Goal: Navigation & Orientation: Find specific page/section

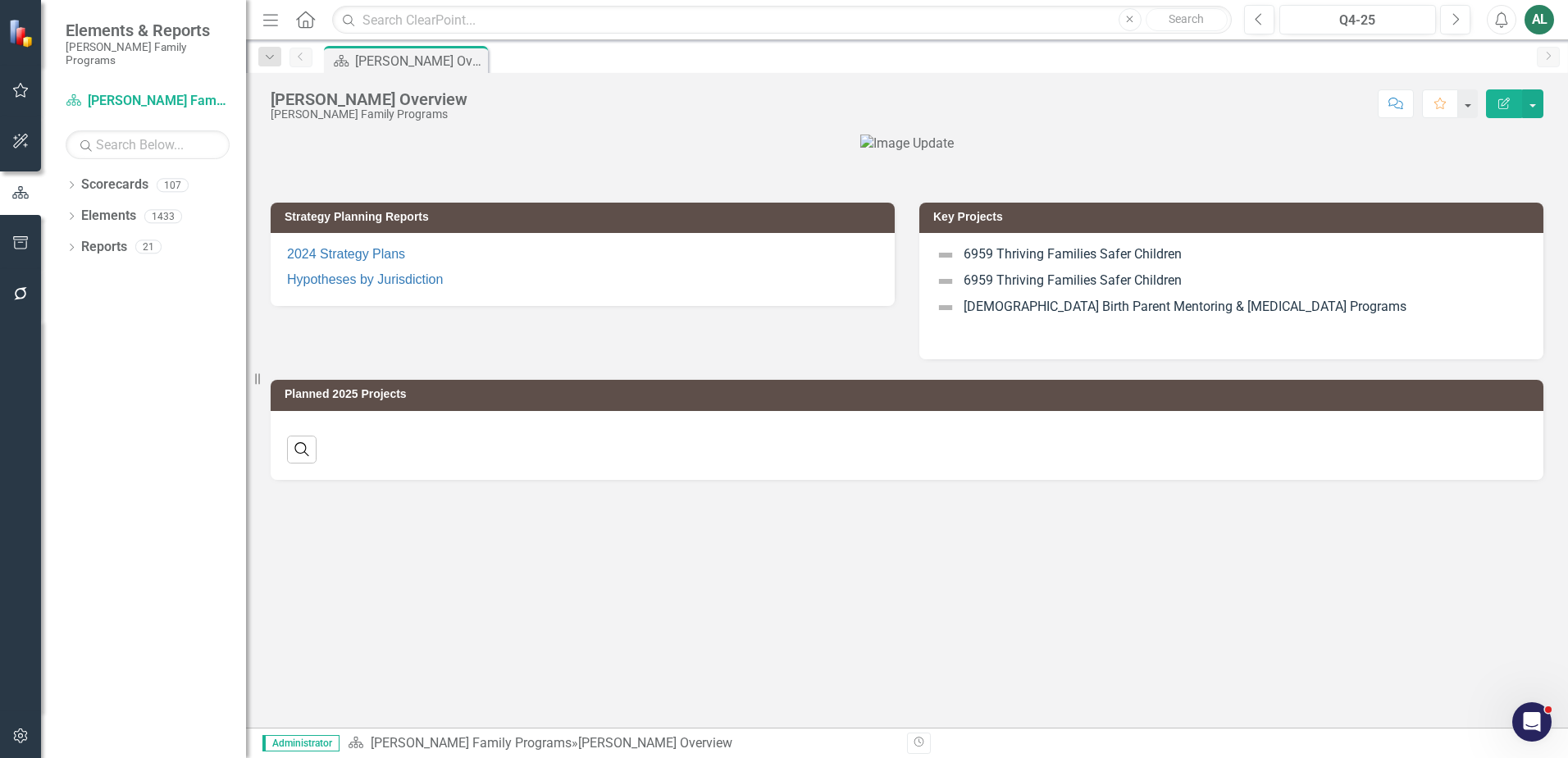
click at [958, 630] on div "Strategy Planning Reports 2024 Strategy Plans Hypotheses by Jurisdiction Key Pr…" at bounding box center [907, 431] width 1322 height 593
click at [74, 244] on icon "Dropdown" at bounding box center [71, 249] width 11 height 9
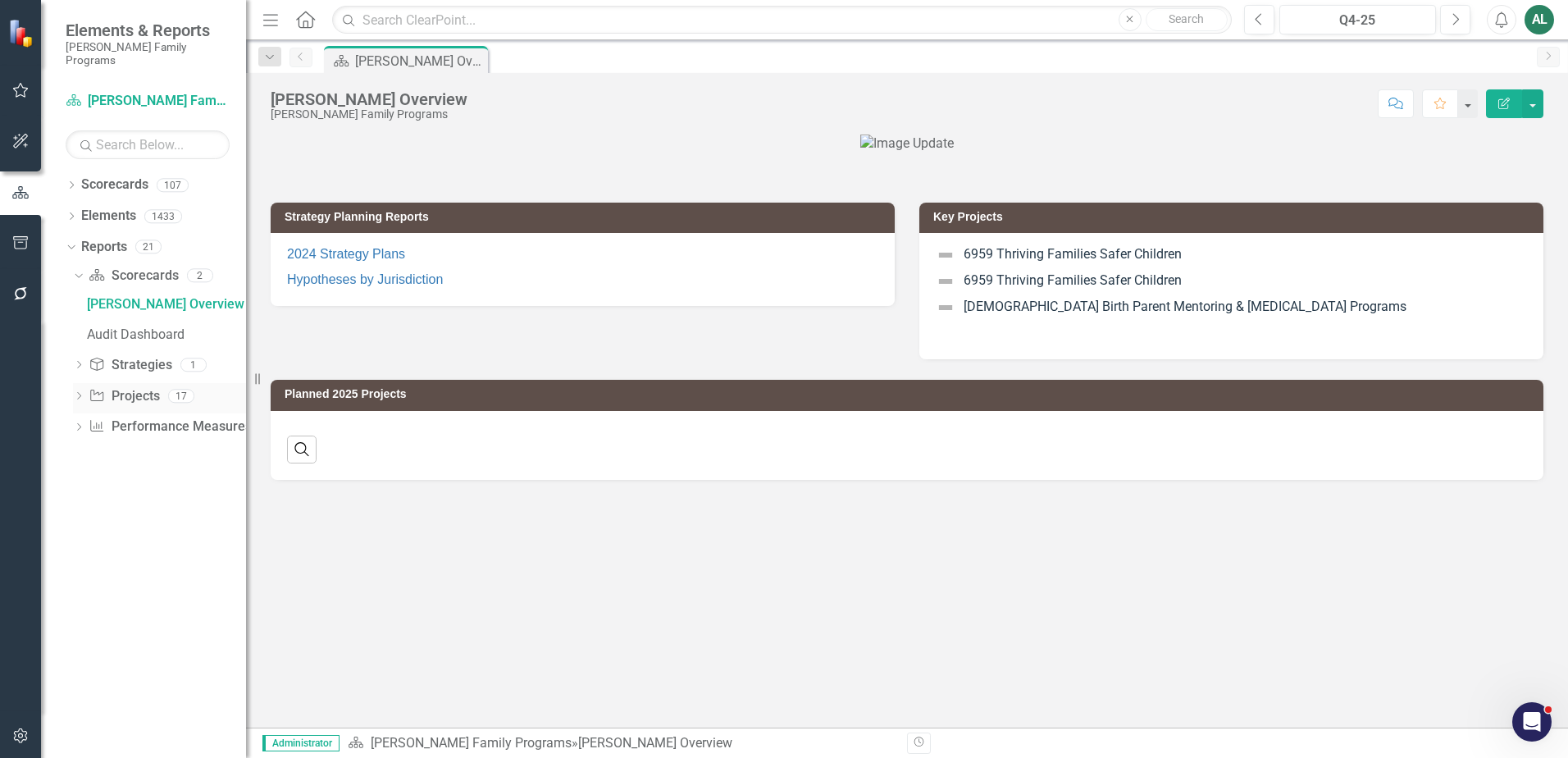
click at [78, 392] on div "Dropdown" at bounding box center [78, 398] width 11 height 14
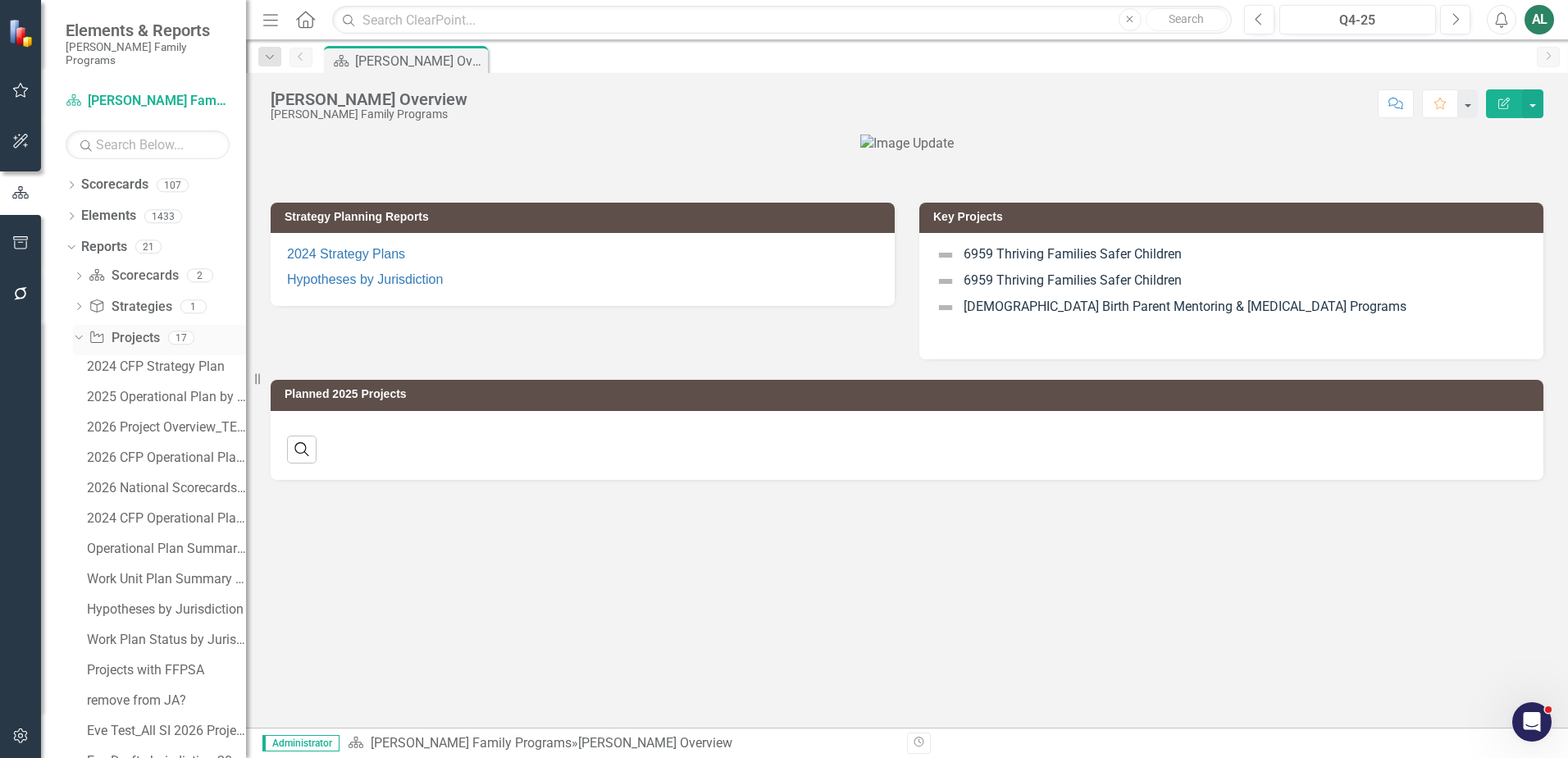
click at [148, 329] on link "Project Projects" at bounding box center [123, 339] width 70 height 19
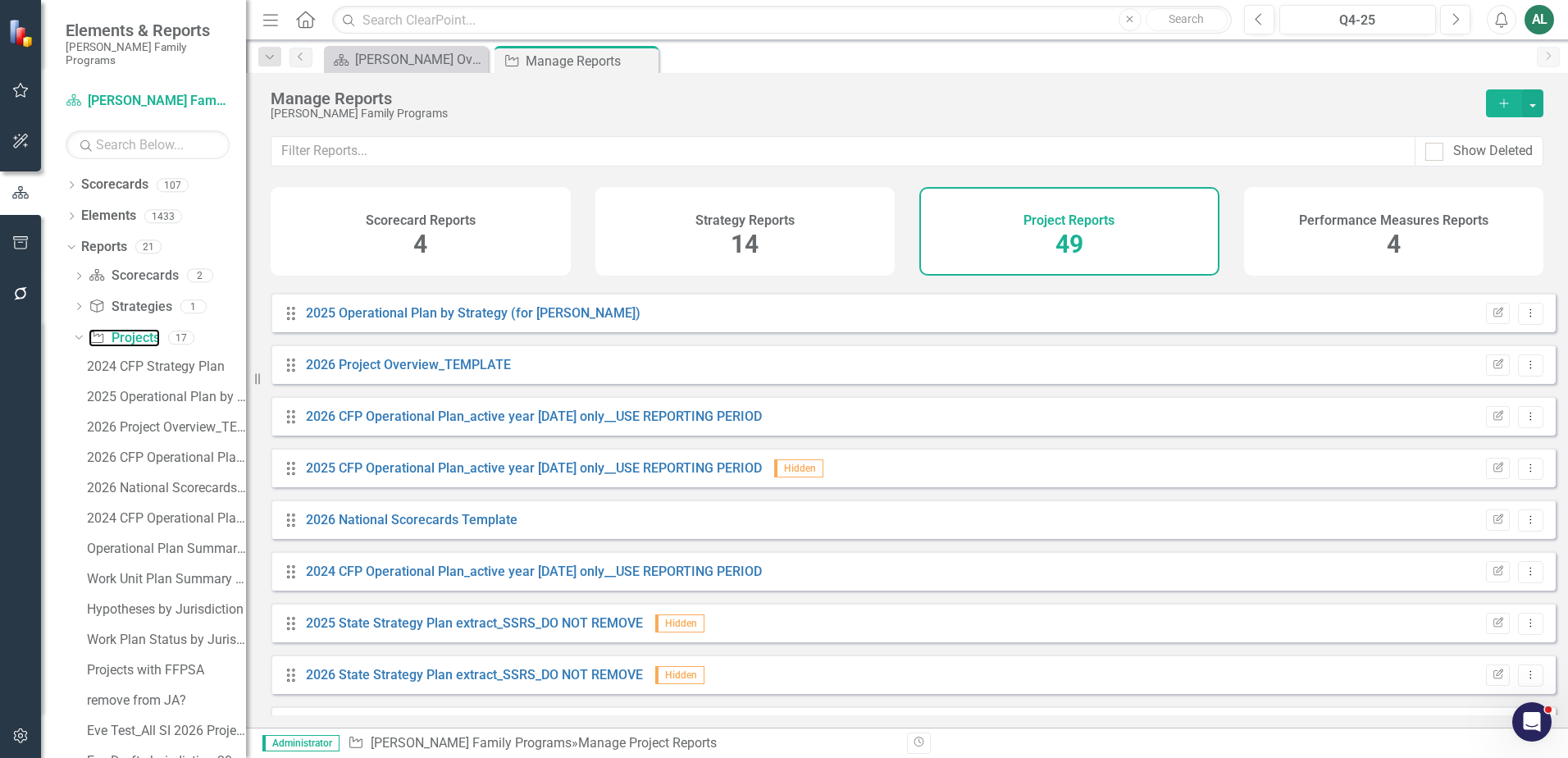
scroll to position [82, 0]
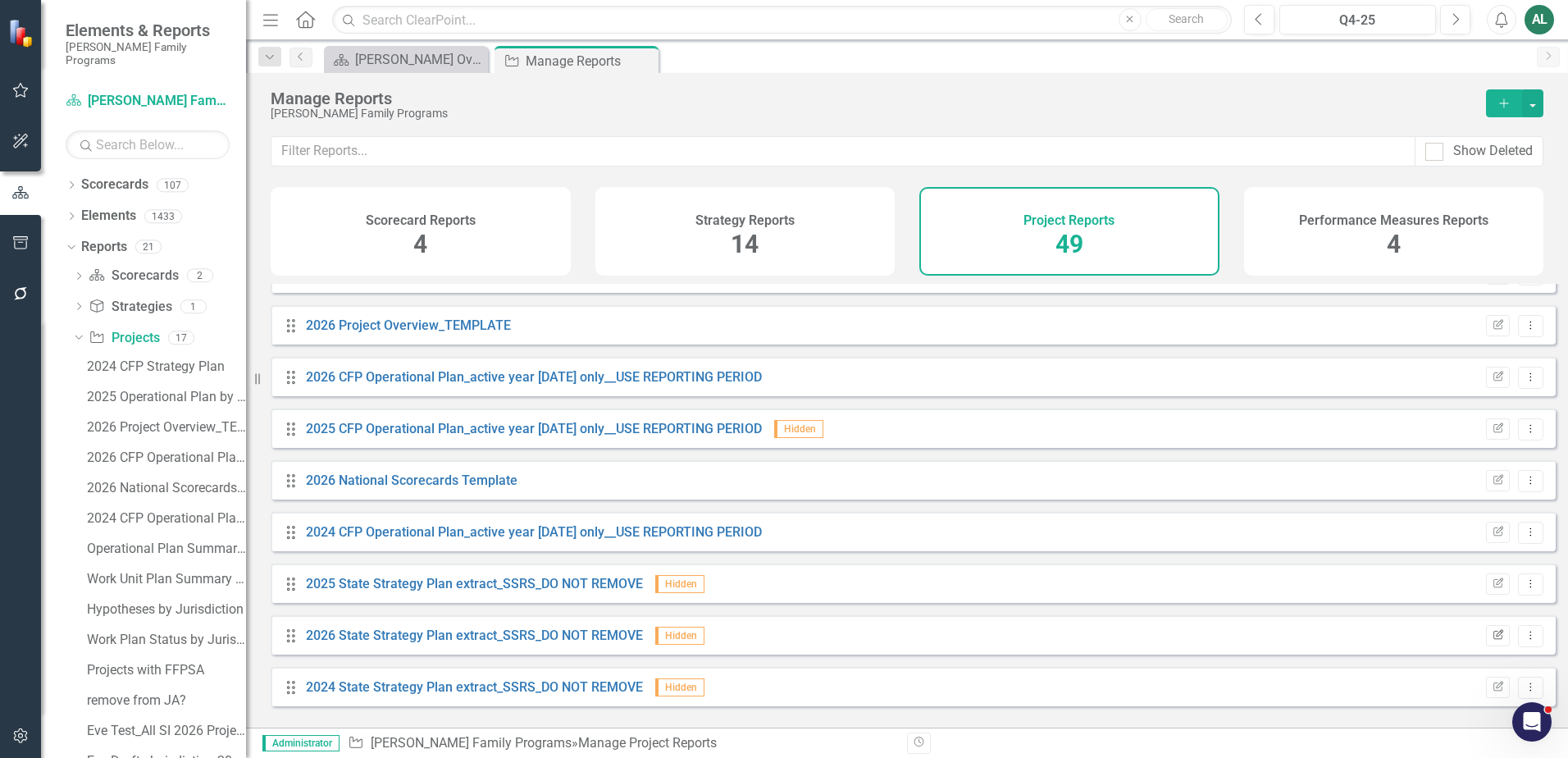
click at [1494, 639] on icon "button" at bounding box center [1498, 633] width 10 height 10
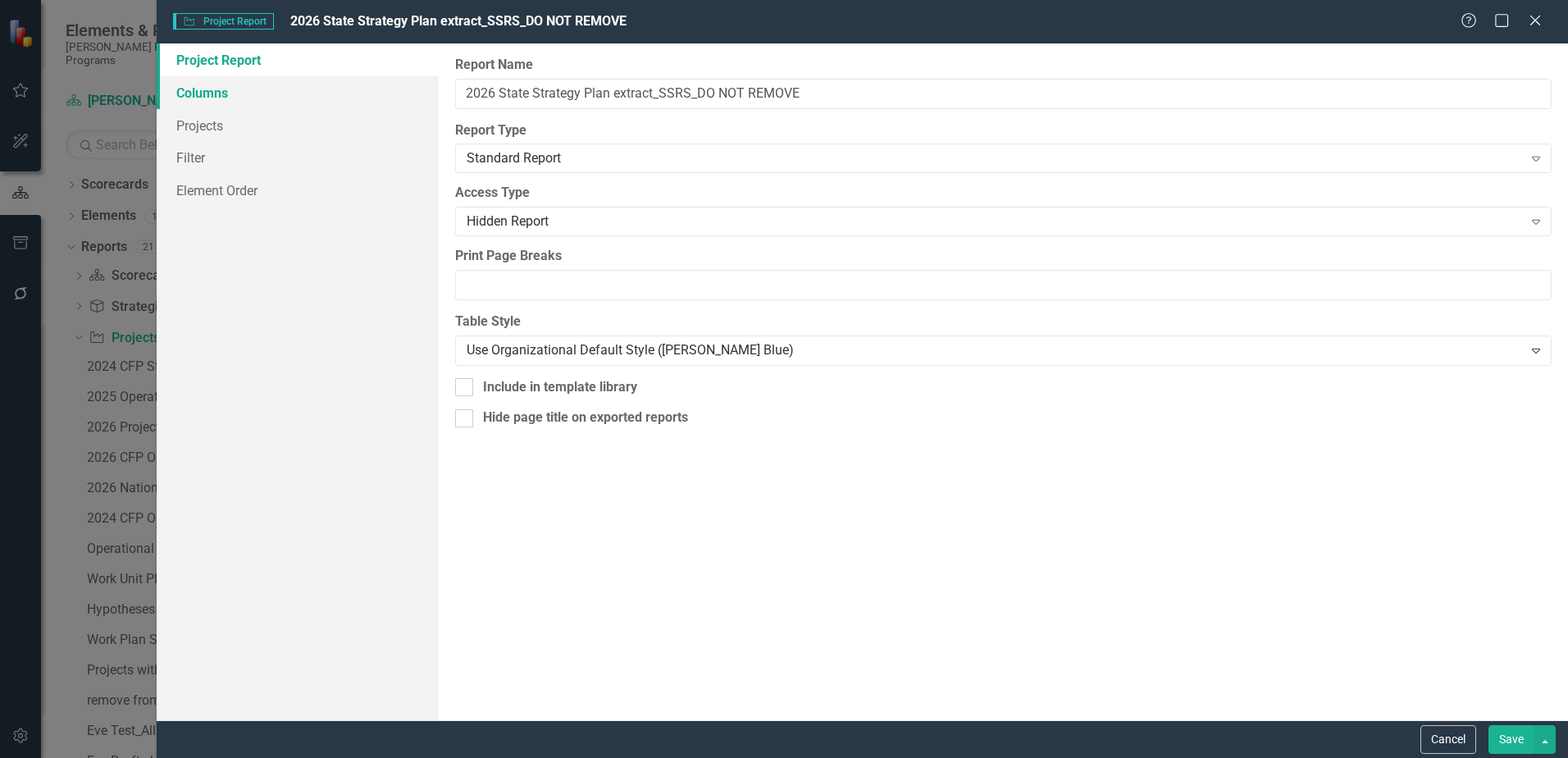
click at [287, 95] on link "Columns" at bounding box center [298, 93] width 282 height 33
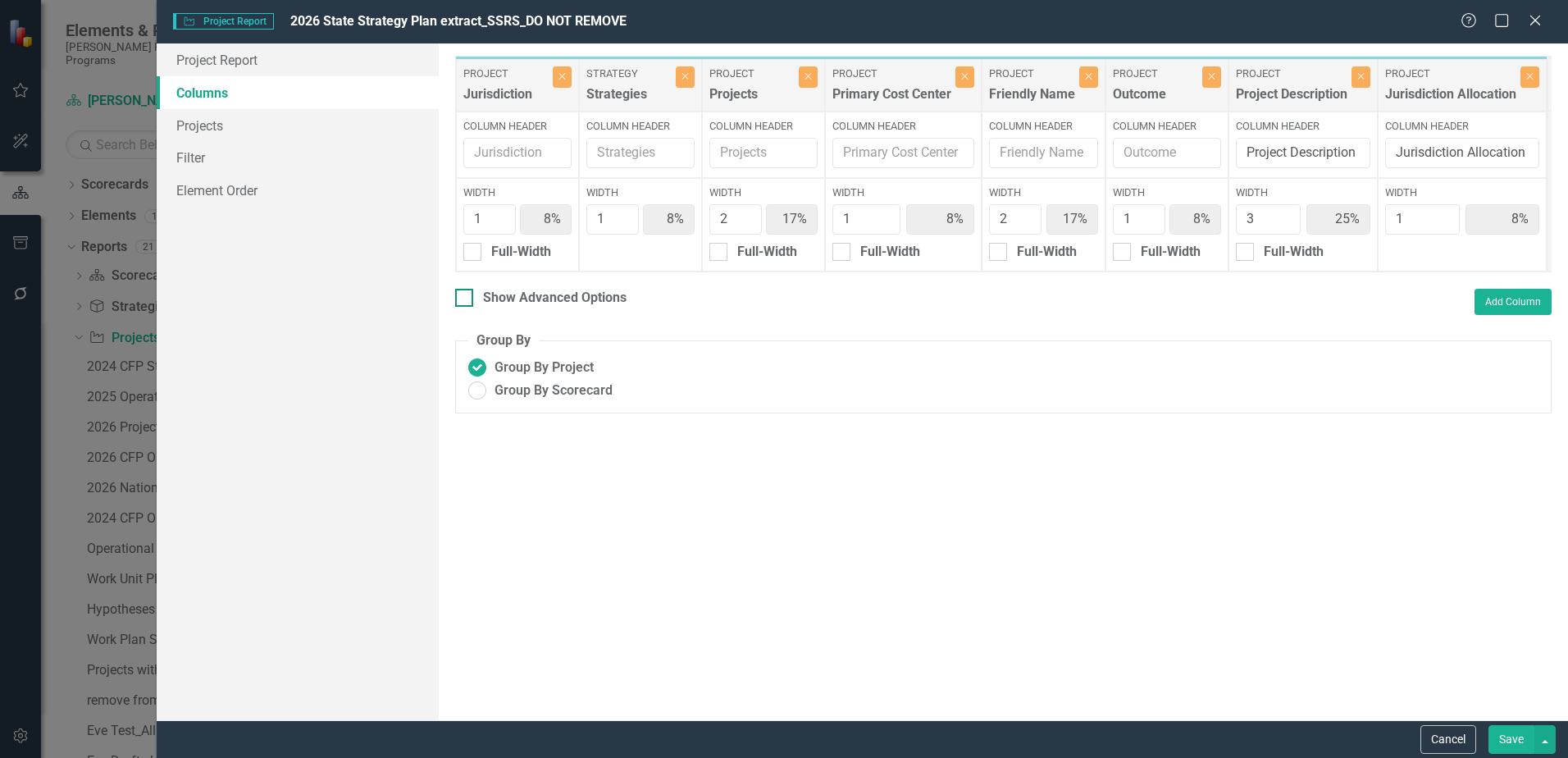
click at [533, 308] on div "Show Advanced Options" at bounding box center [555, 298] width 144 height 19
click at [466, 300] on input "Show Advanced Options" at bounding box center [461, 294] width 10 height 10
checkbox input "true"
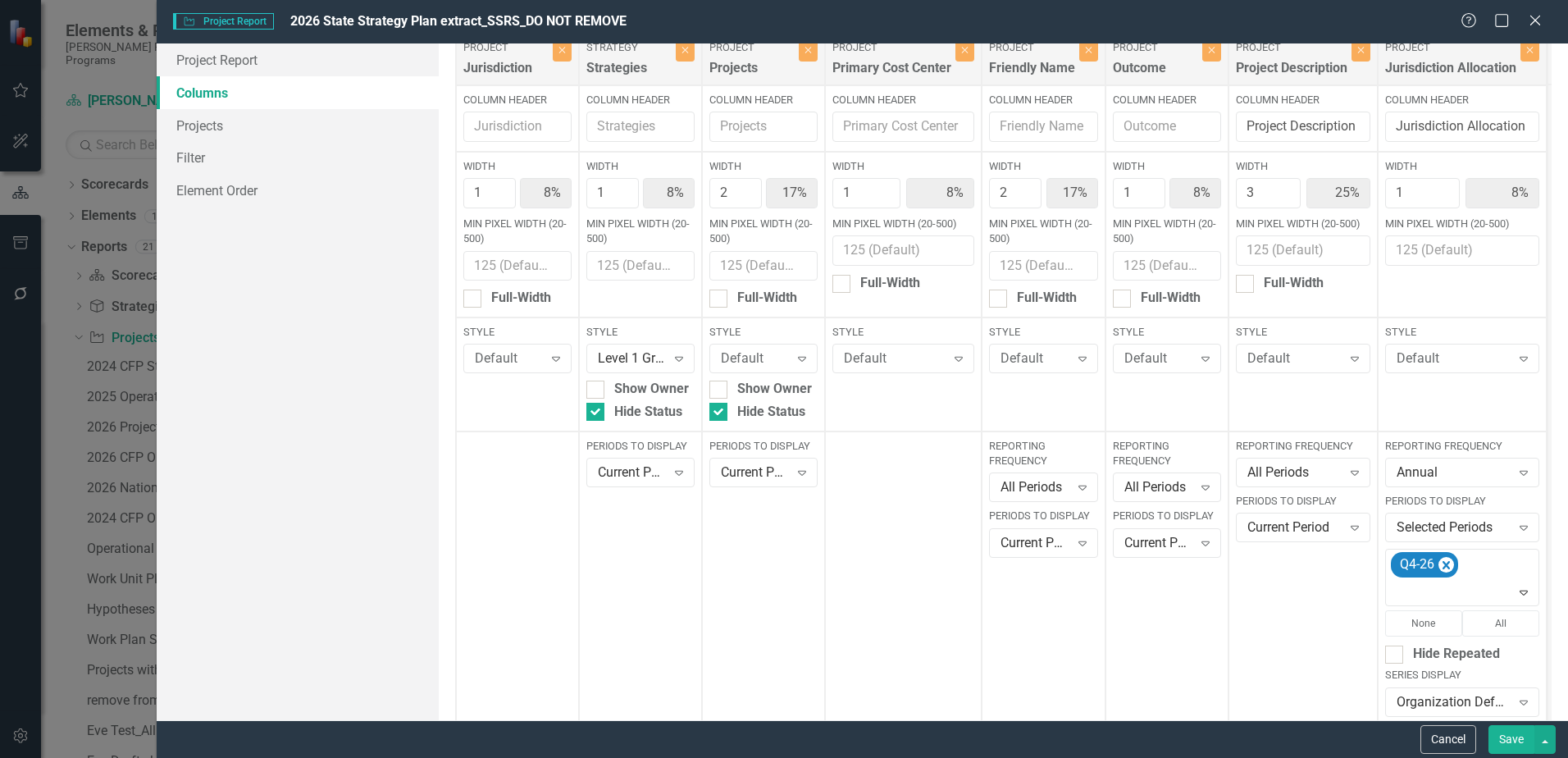
scroll to position [0, 0]
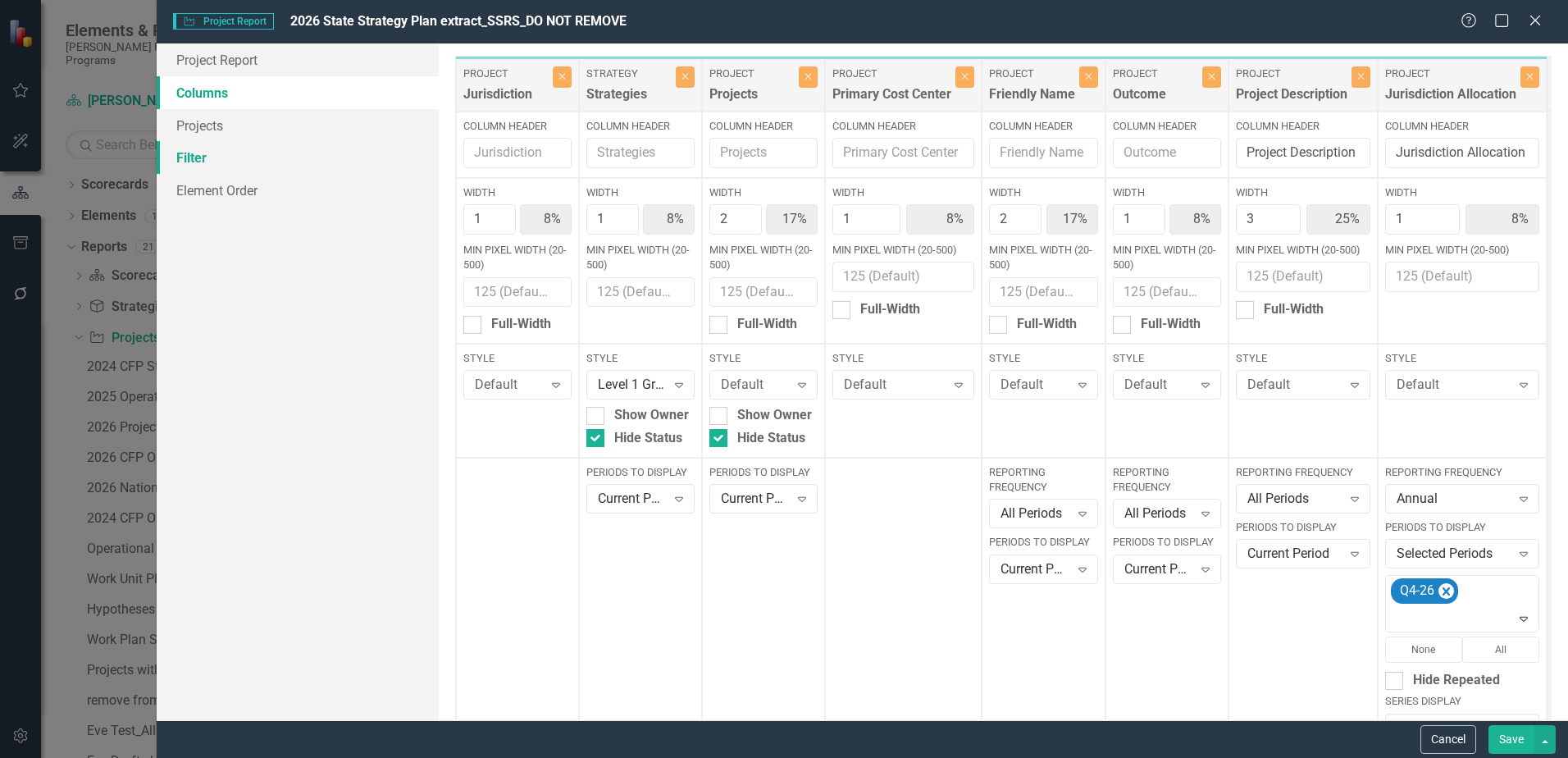
click at [274, 152] on link "Filter" at bounding box center [298, 158] width 282 height 33
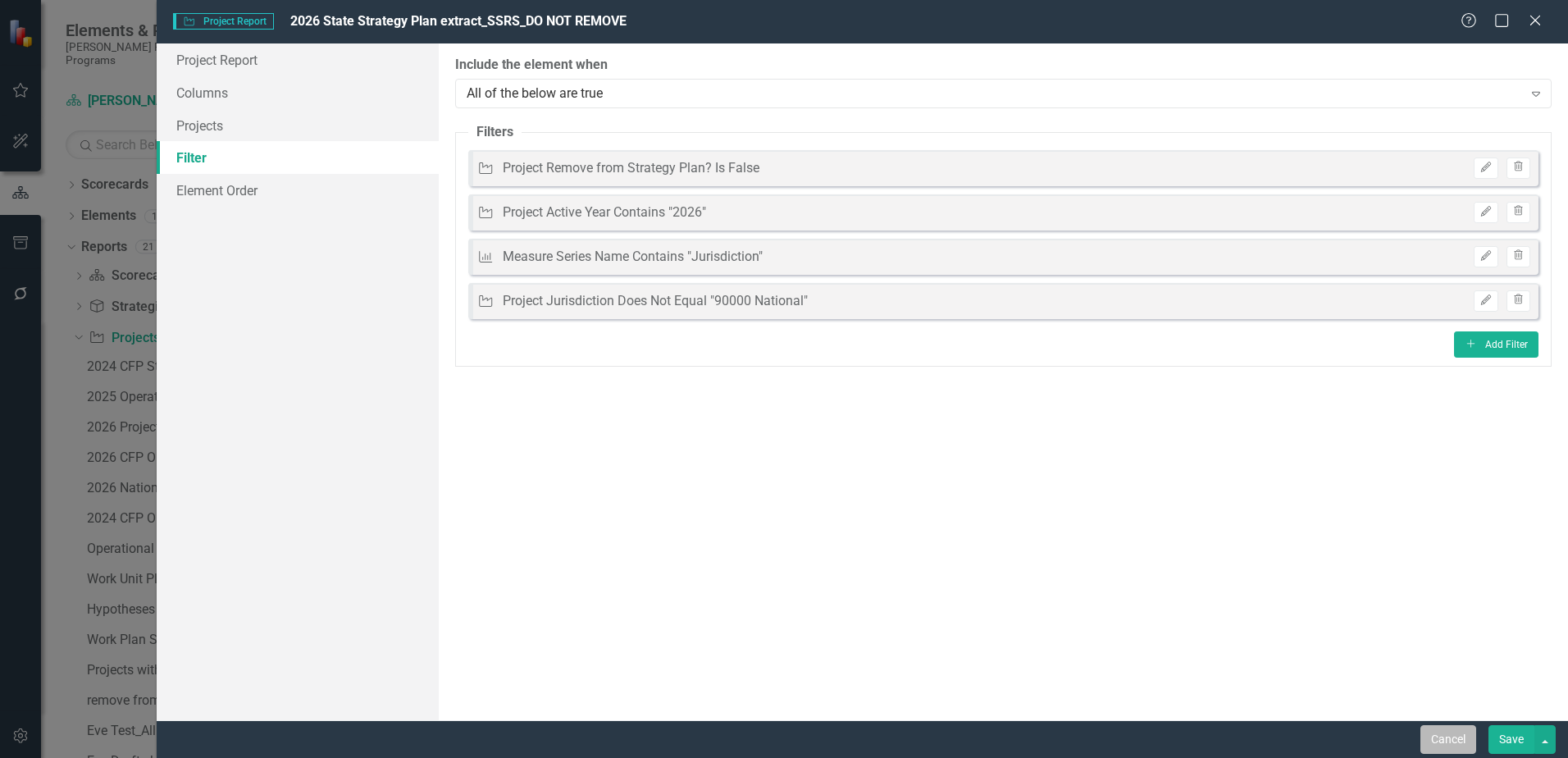
click at [1467, 730] on button "Cancel" at bounding box center [1448, 739] width 55 height 29
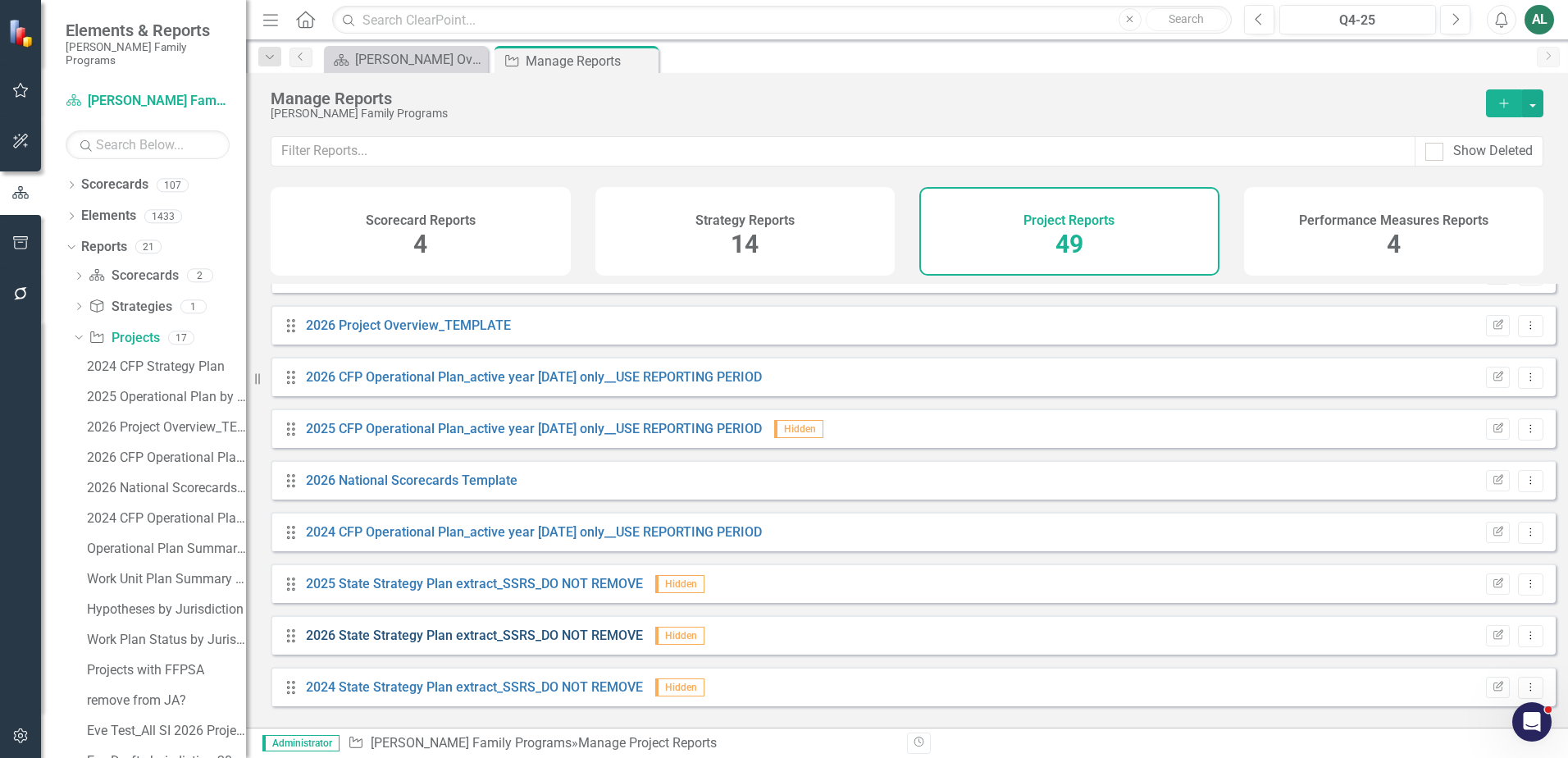
click at [432, 643] on link "2026 State Strategy Plan extract_SSRS_DO NOT REMOVE" at bounding box center [474, 635] width 337 height 16
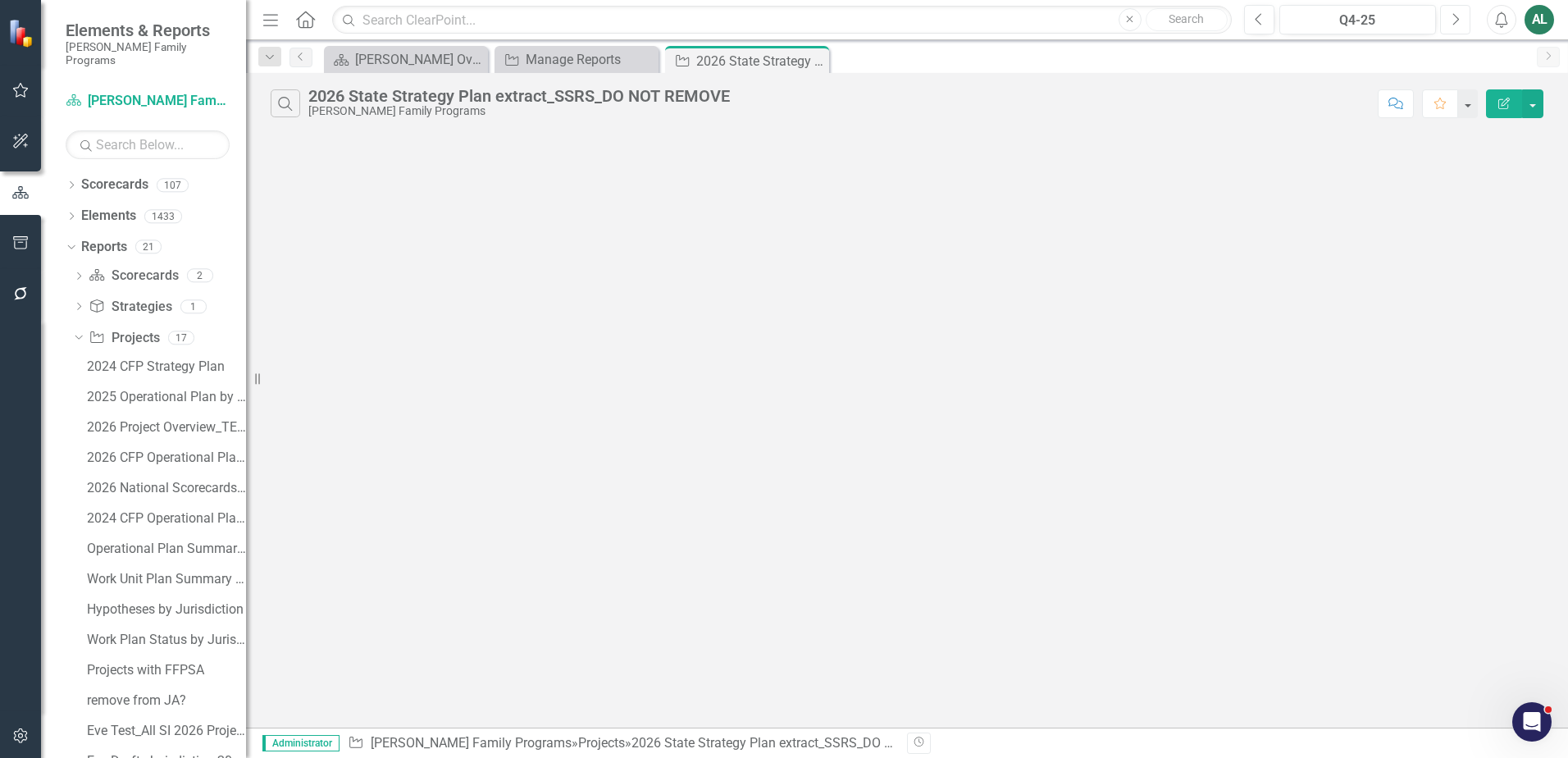
click at [1448, 21] on button "Next" at bounding box center [1455, 20] width 30 height 29
click at [1449, 21] on button "Next" at bounding box center [1455, 20] width 30 height 29
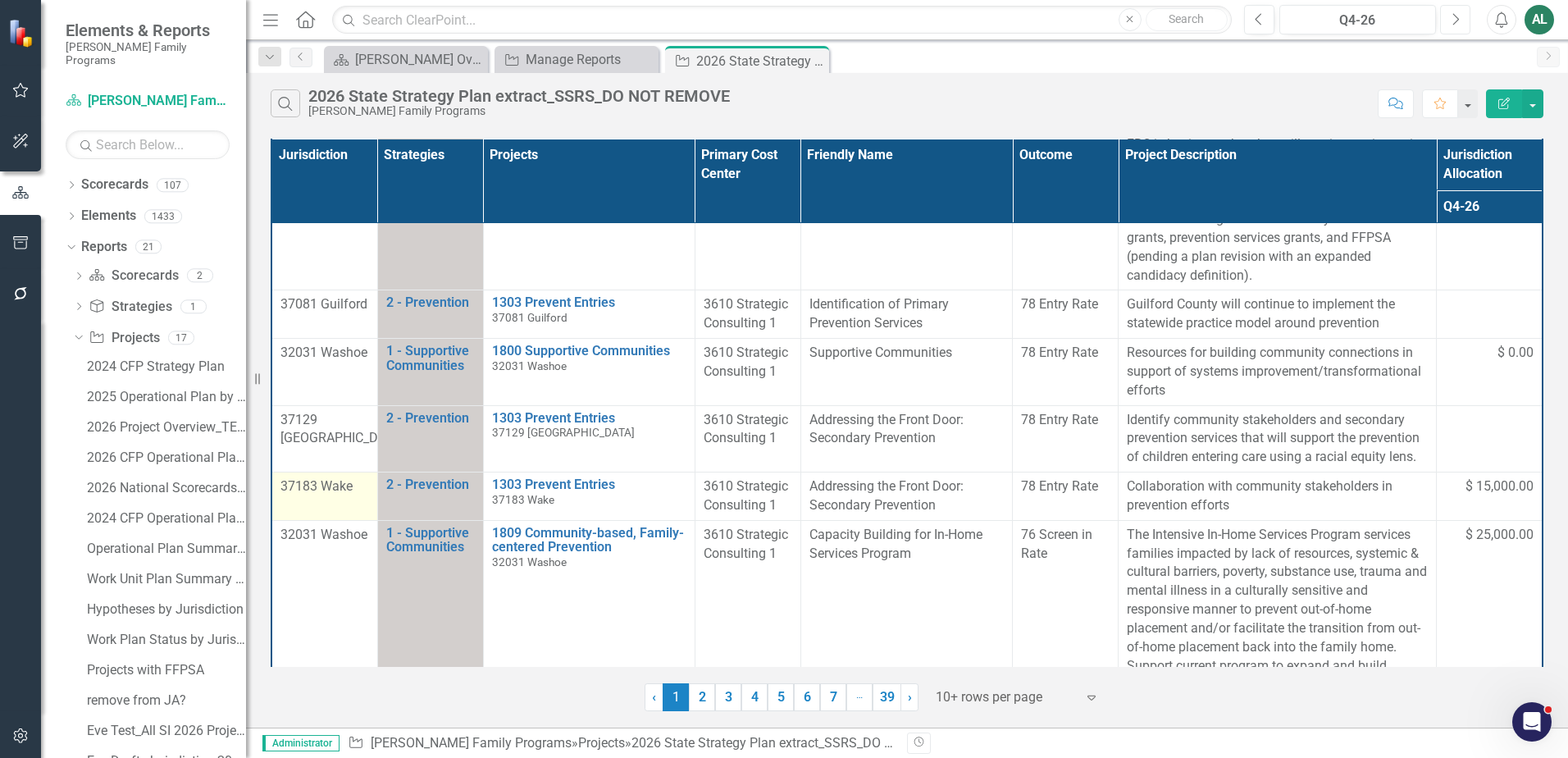
scroll to position [989, 0]
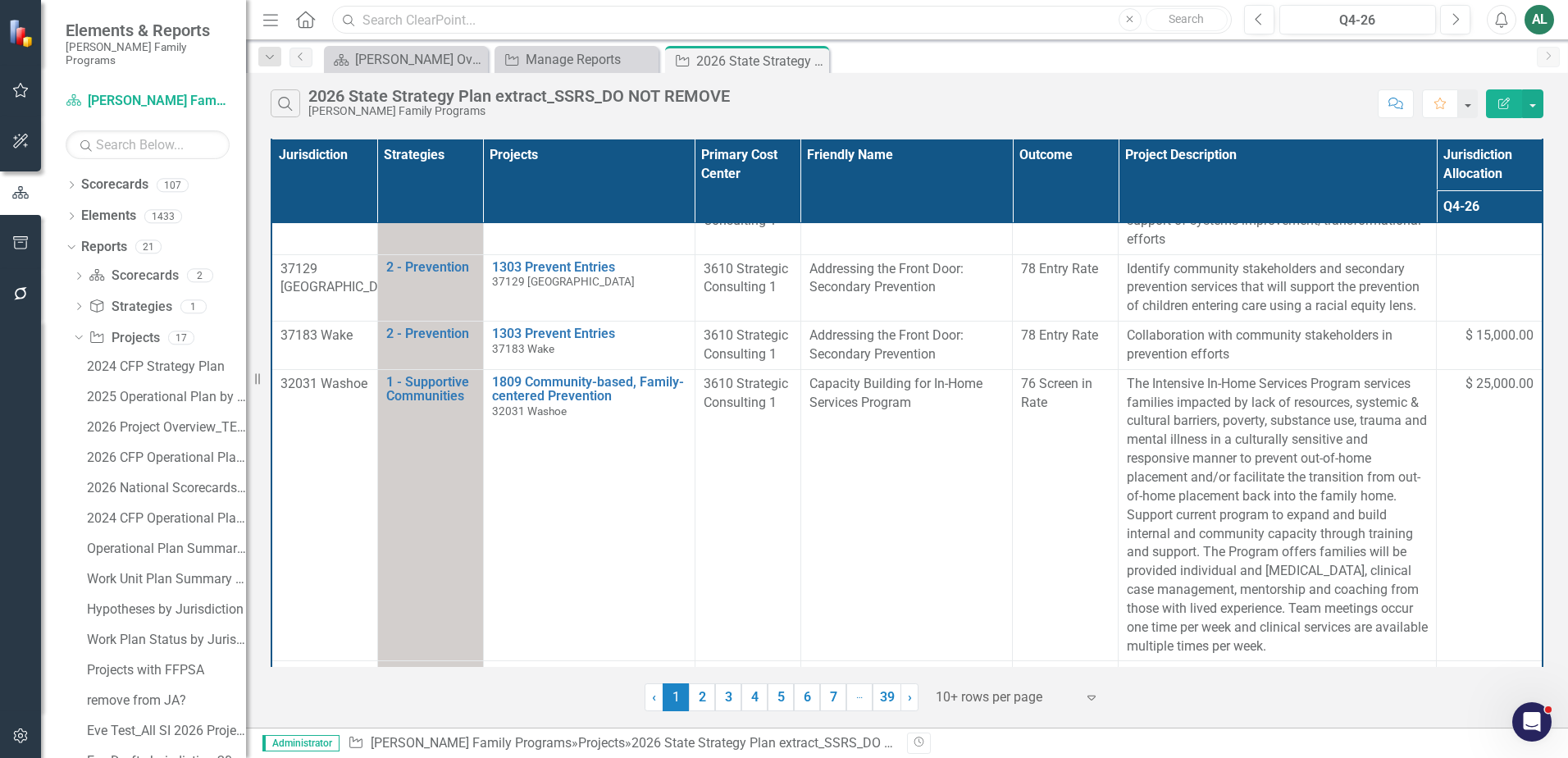
click at [713, 23] on input "text" at bounding box center [782, 20] width 900 height 29
type input "h"
click at [734, 702] on link "3" at bounding box center [728, 697] width 26 height 28
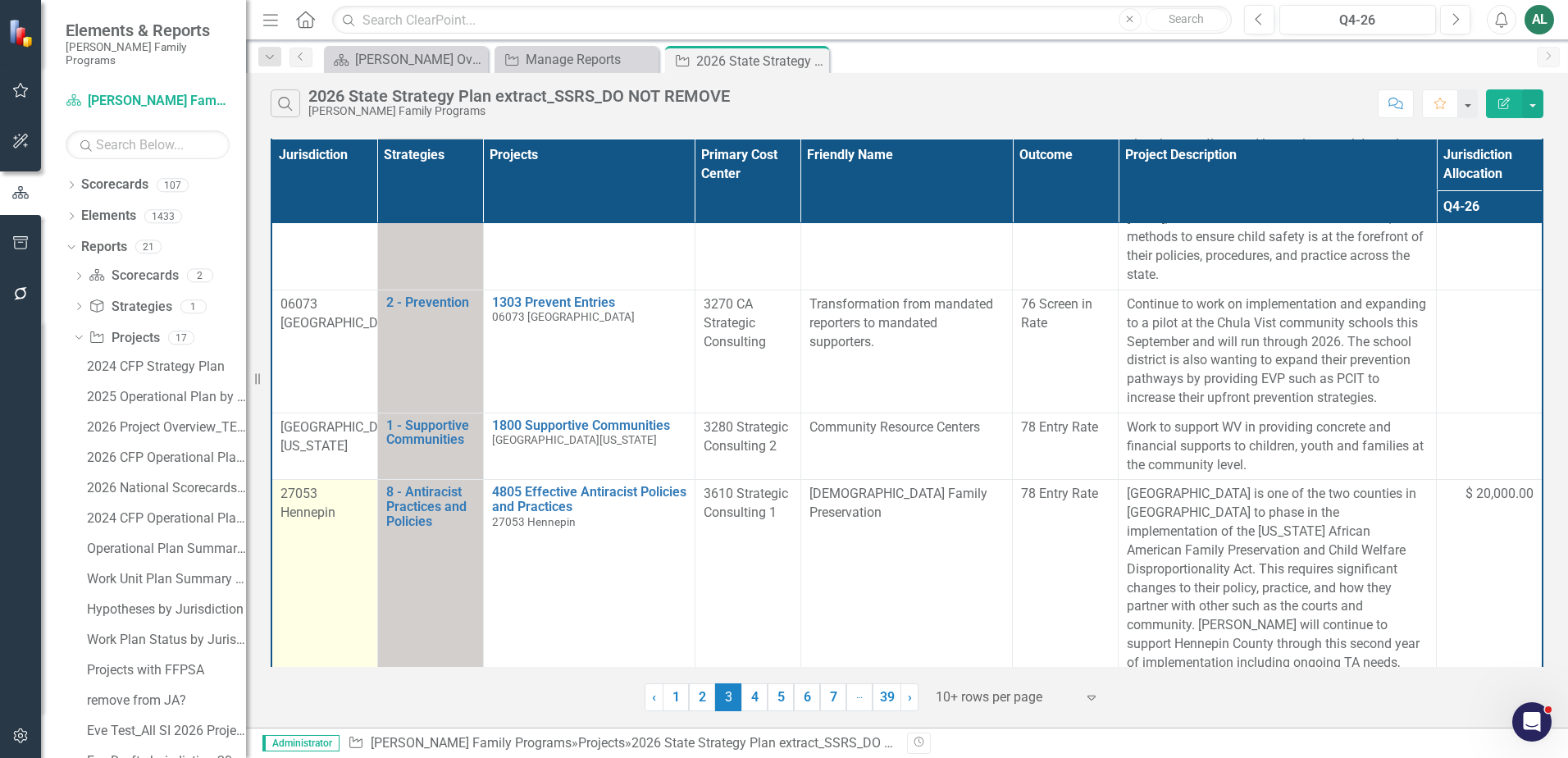
scroll to position [246, 0]
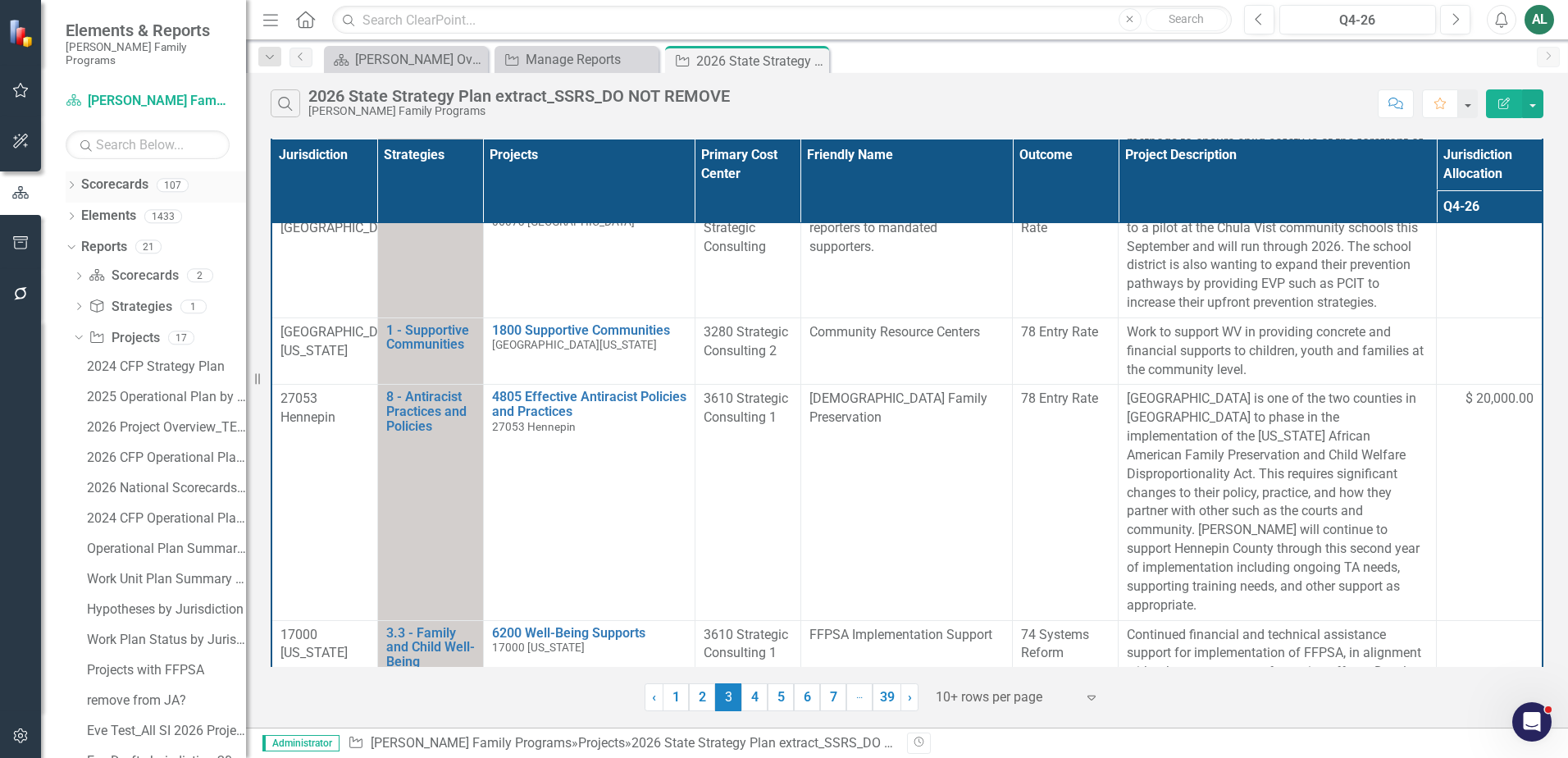
click at [68, 182] on icon "Dropdown" at bounding box center [71, 186] width 11 height 9
click at [80, 211] on div "Dropdown [PERSON_NAME] Family Programs" at bounding box center [159, 216] width 172 height 27
click at [80, 211] on icon "Dropdown" at bounding box center [80, 215] width 12 height 10
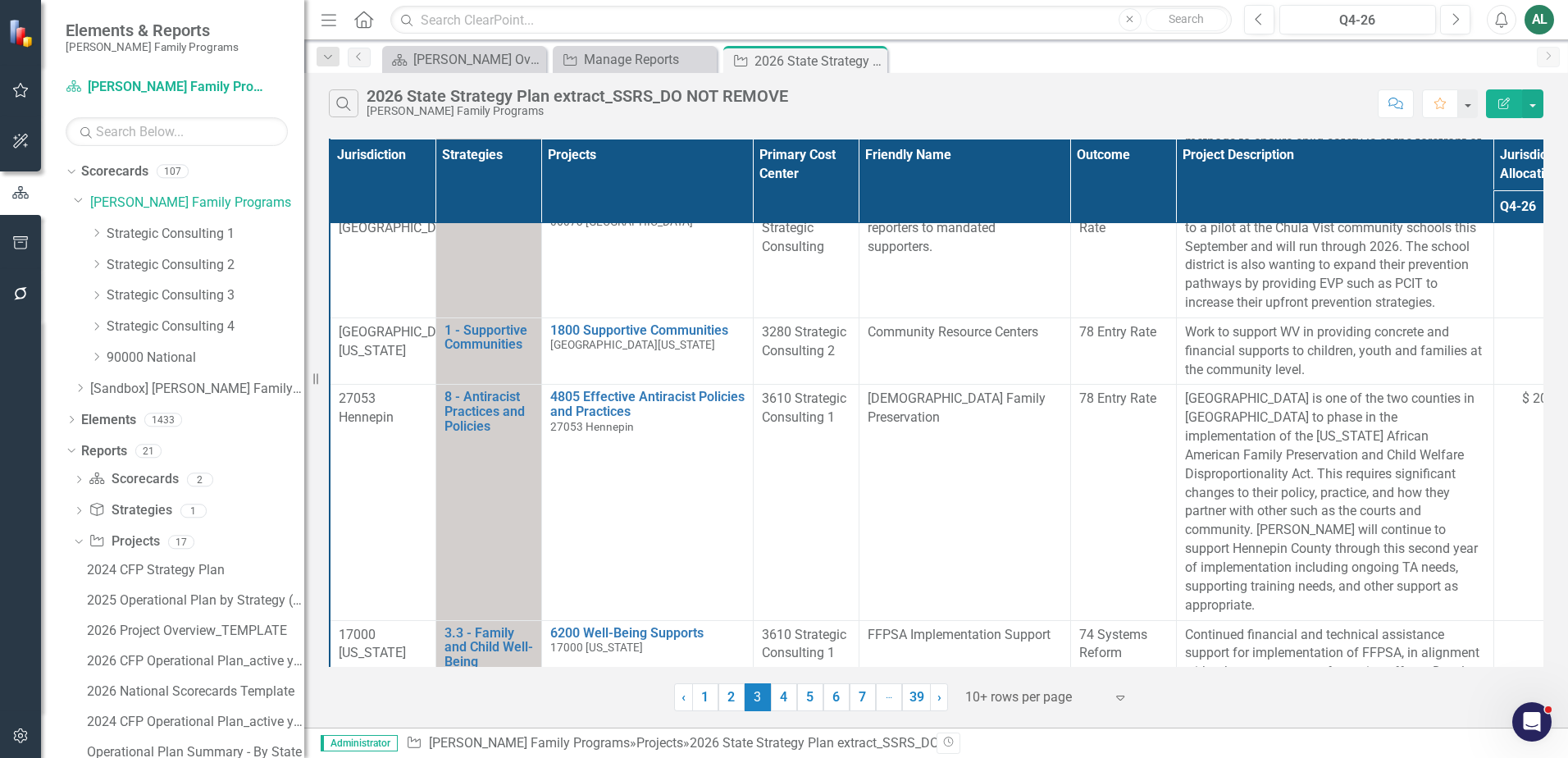
drag, startPoint x: 252, startPoint y: 259, endPoint x: 317, endPoint y: 257, distance: 65.0
click at [317, 257] on div "Resize" at bounding box center [310, 379] width 13 height 758
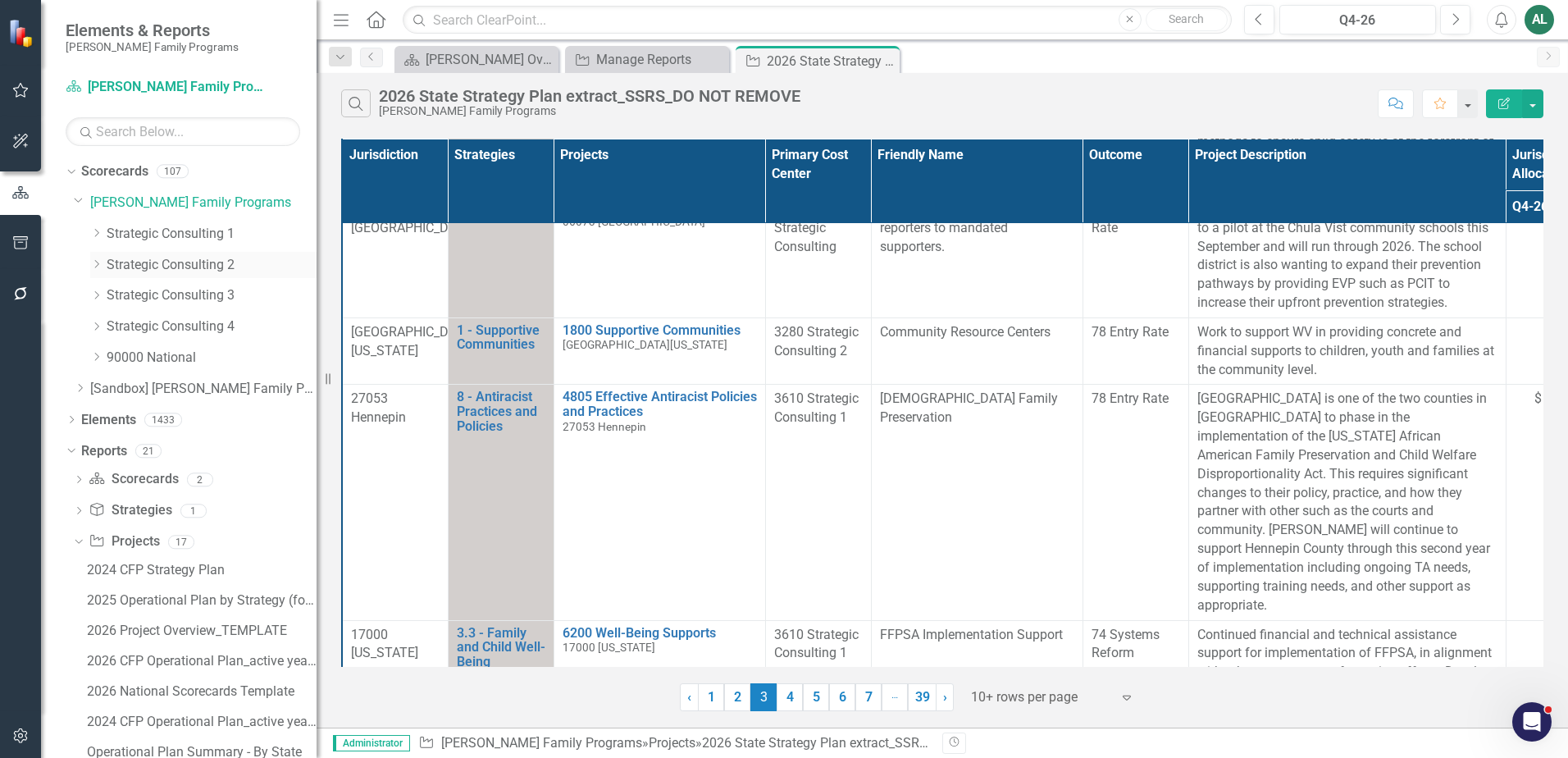
click at [97, 263] on icon "Dropdown" at bounding box center [96, 263] width 12 height 10
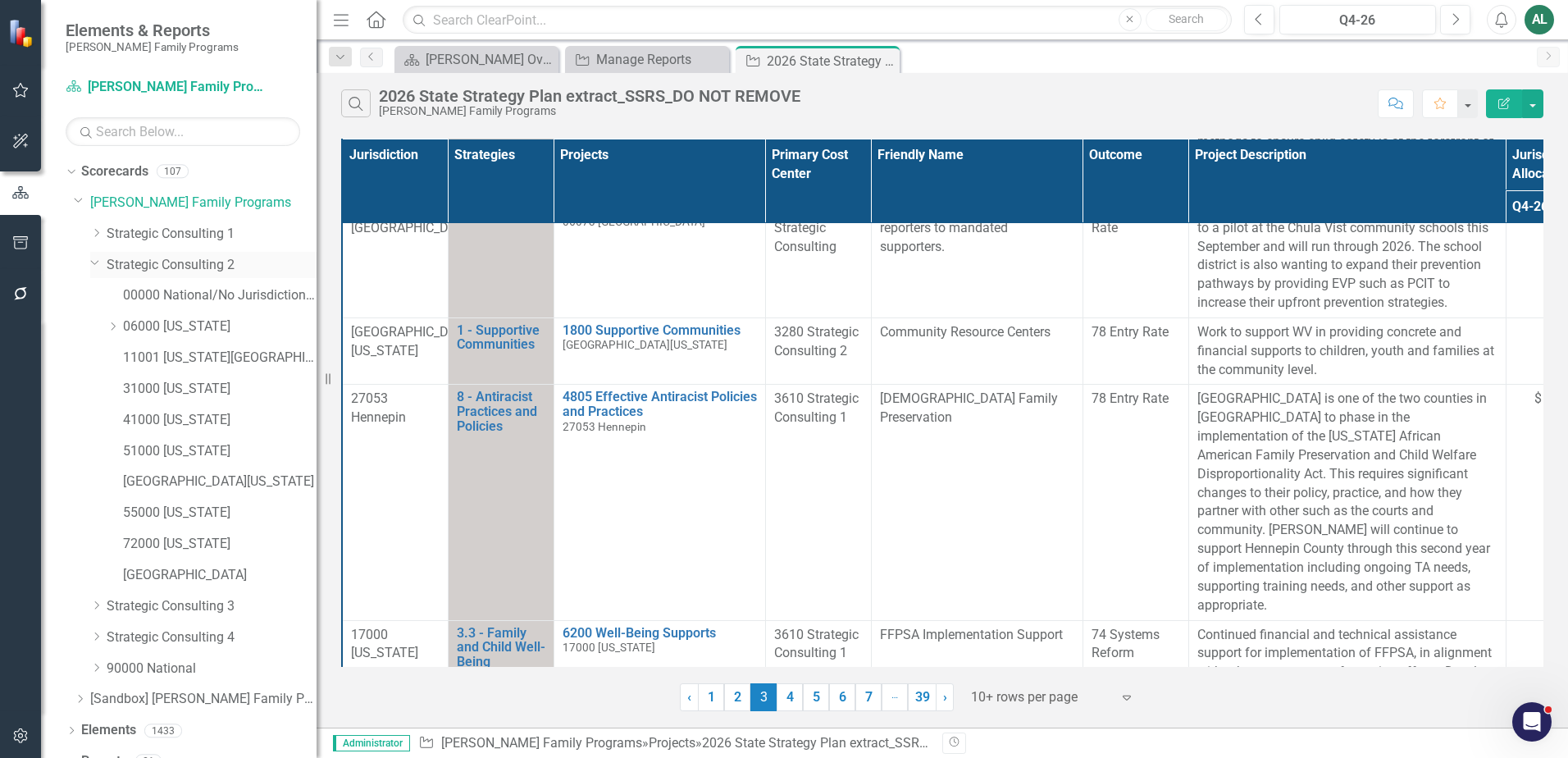
click at [98, 266] on icon "Dropdown" at bounding box center [94, 262] width 10 height 12
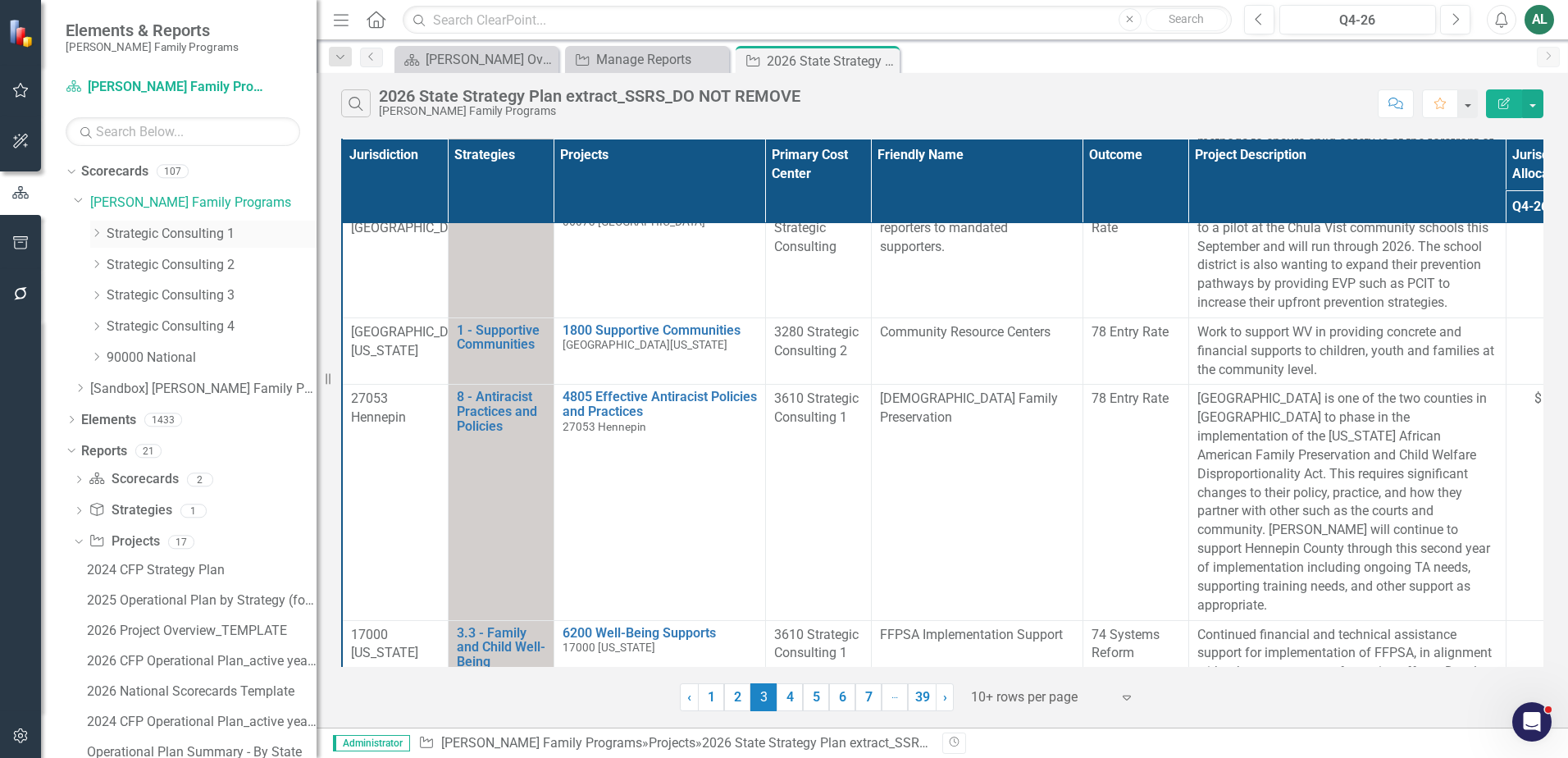
click at [102, 231] on icon "Dropdown" at bounding box center [96, 232] width 12 height 10
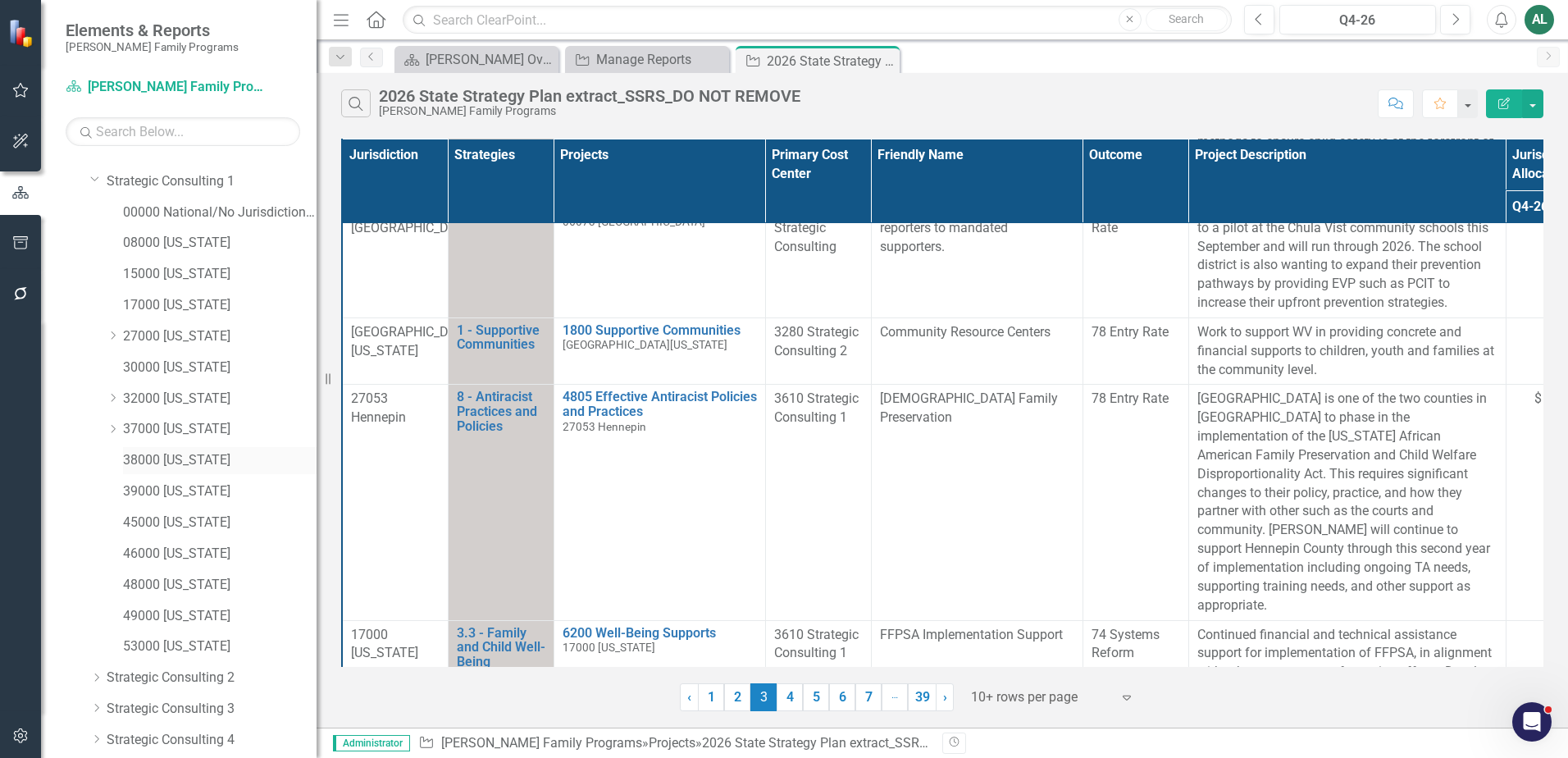
scroll to position [82, 0]
click at [111, 307] on icon "Dropdown" at bounding box center [113, 306] width 12 height 10
click at [233, 398] on link "27053 Hennepin" at bounding box center [228, 400] width 177 height 19
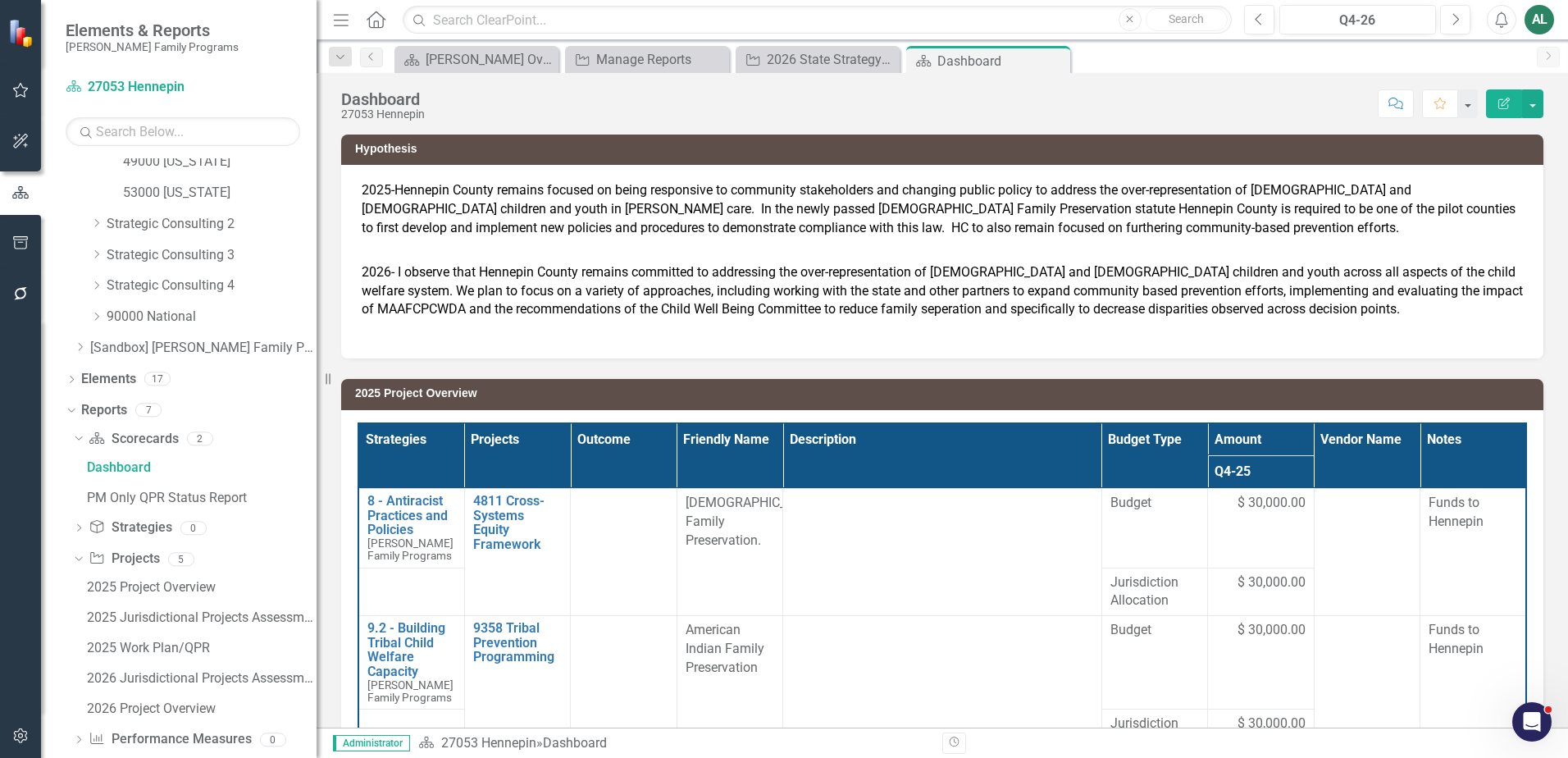
scroll to position [624, 0]
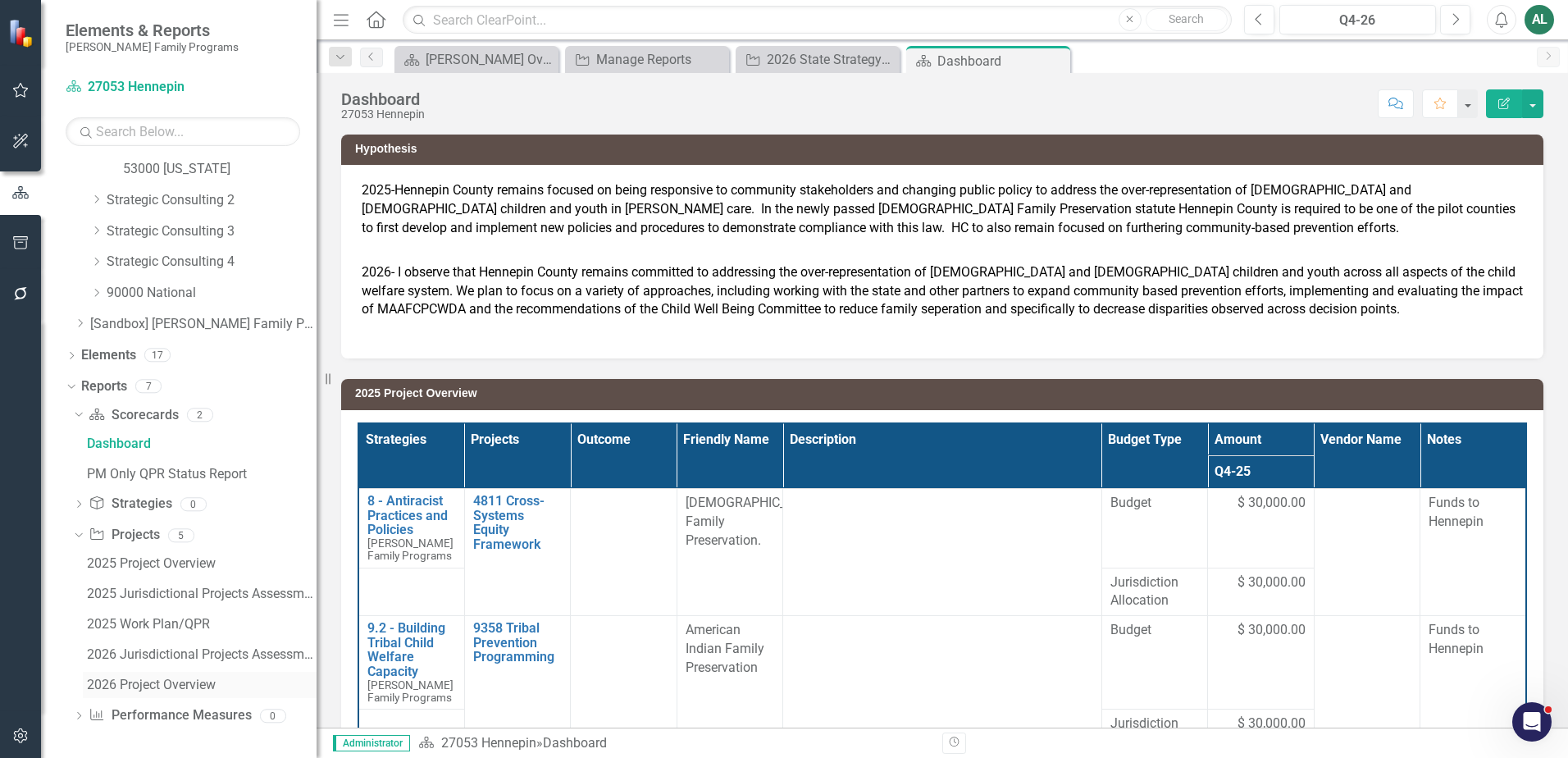
click at [193, 682] on div "2026 Project Overview" at bounding box center [201, 684] width 229 height 15
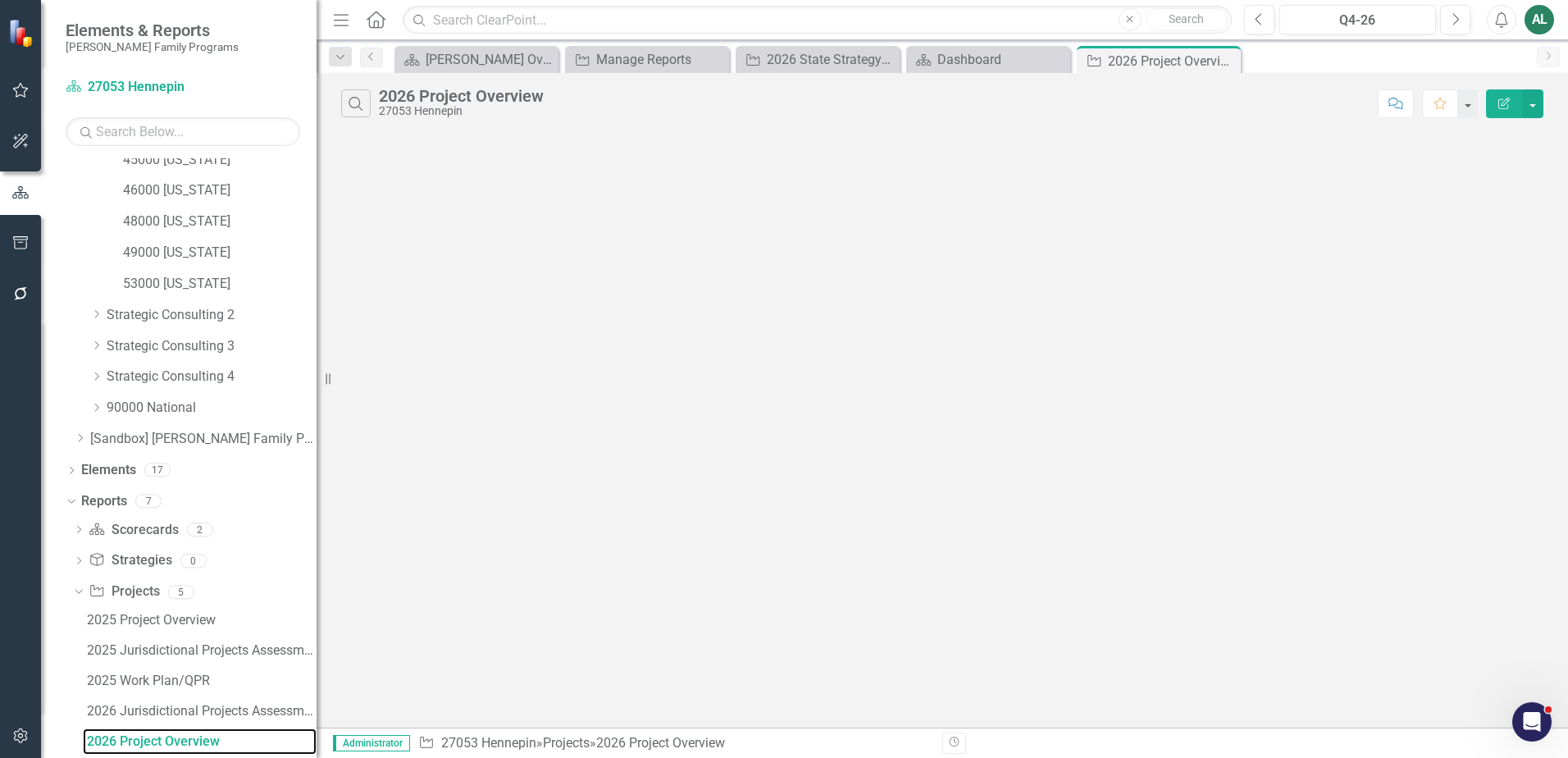
scroll to position [505, 0]
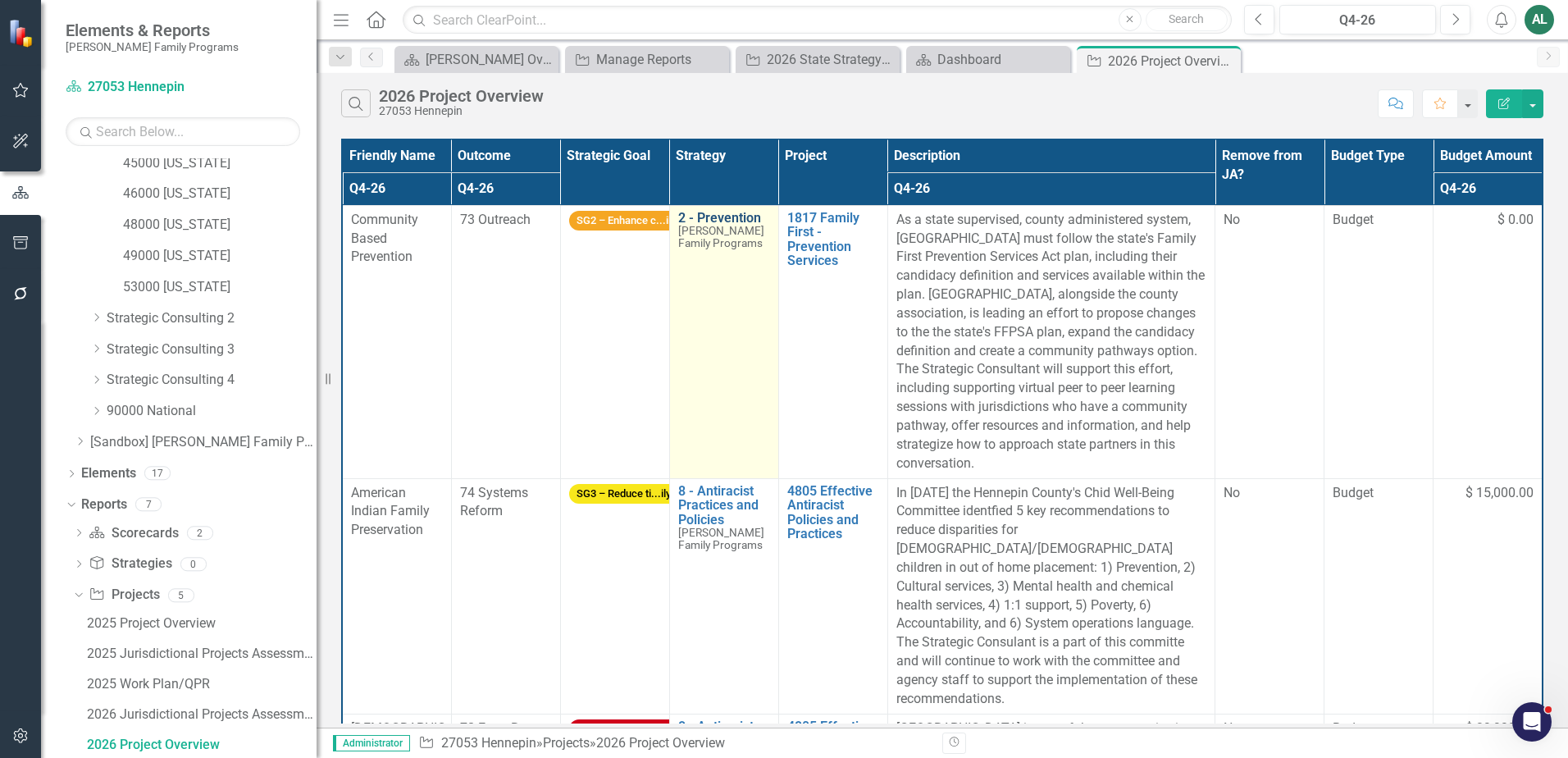
click at [732, 218] on link "2 - Prevention" at bounding box center [724, 217] width 92 height 15
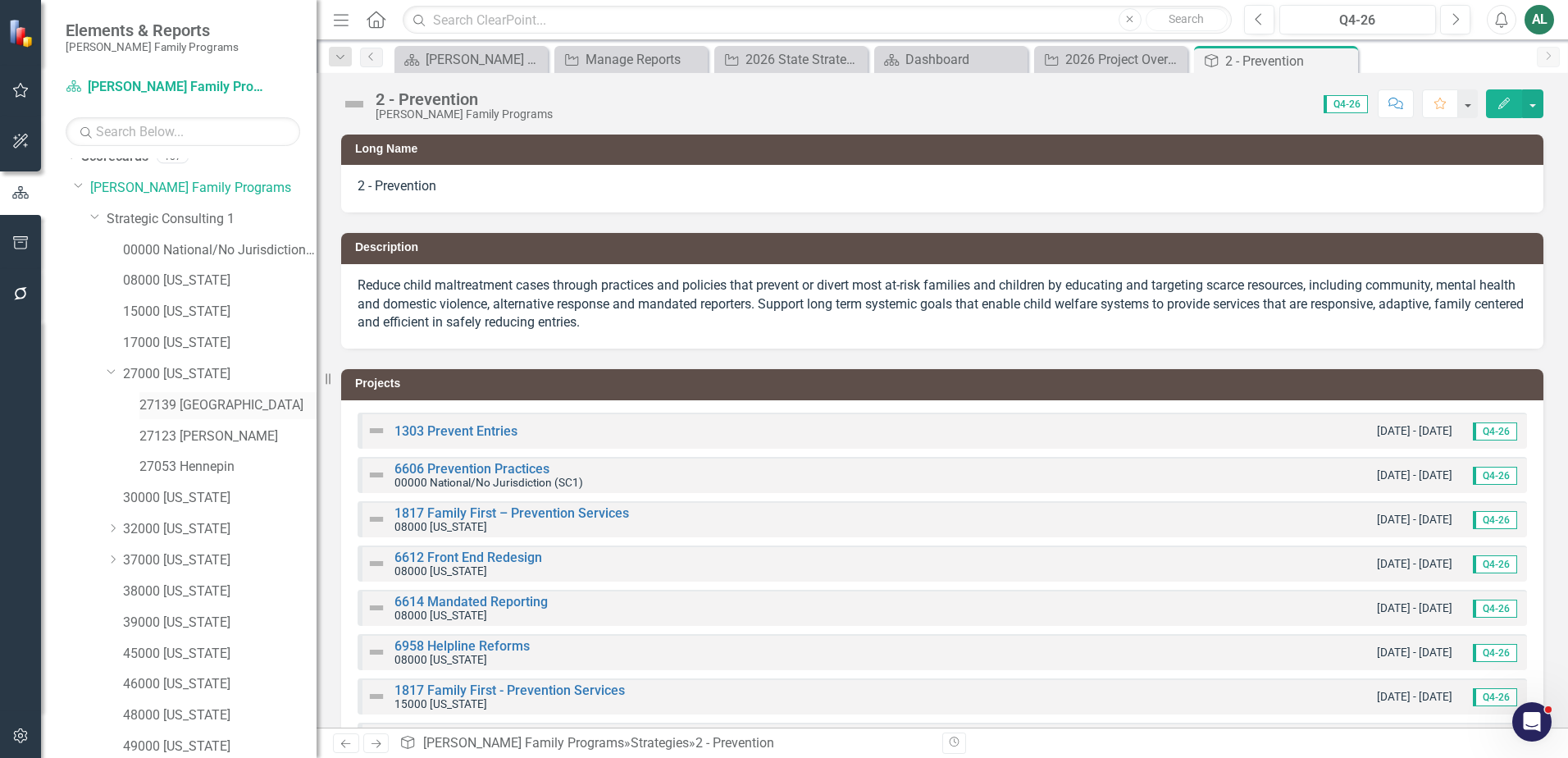
scroll to position [13, 0]
click at [210, 472] on link "27053 Hennepin" at bounding box center [228, 469] width 177 height 19
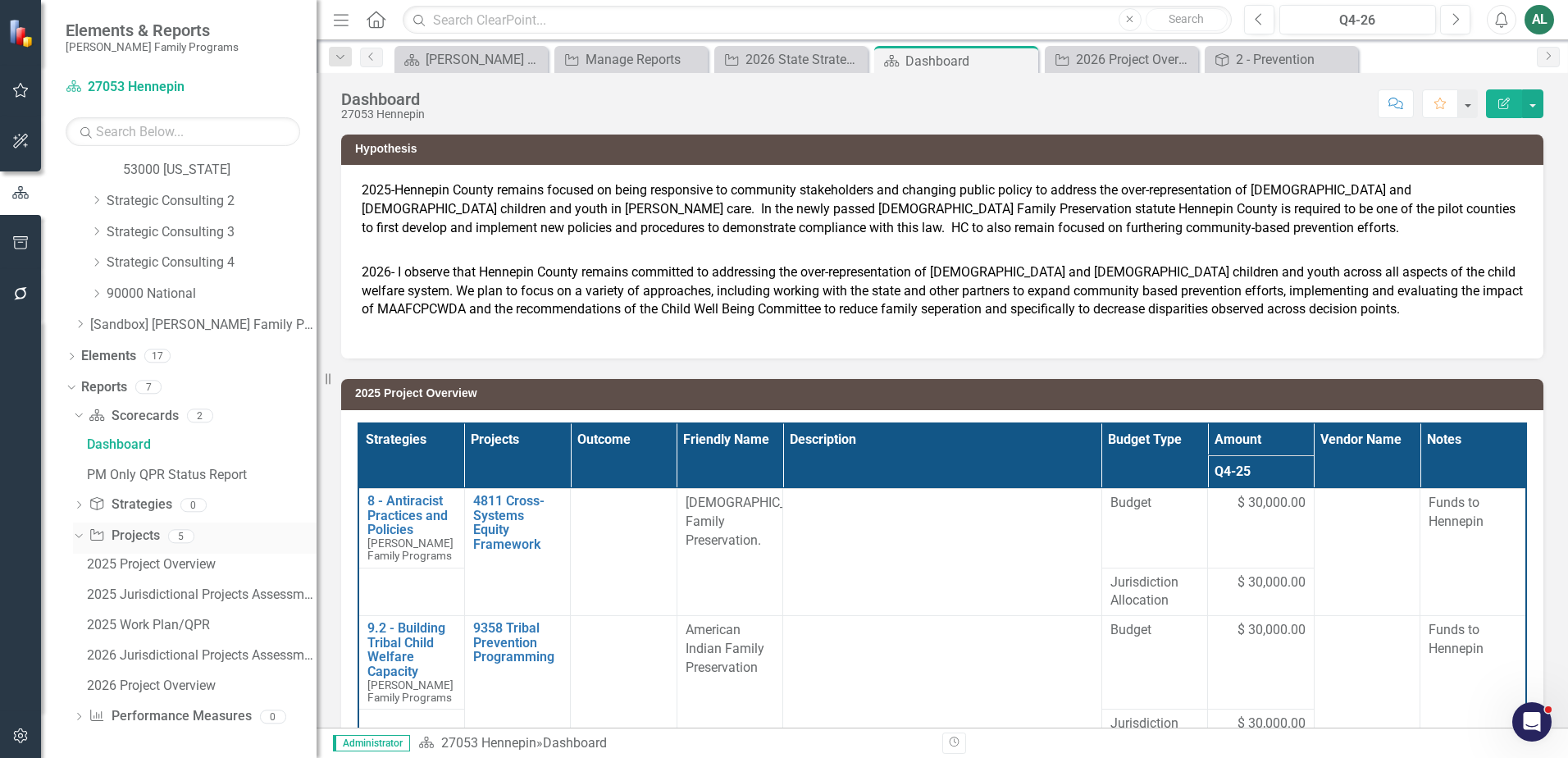
scroll to position [624, 0]
click at [149, 655] on div "2026 Jurisdictional Projects Assessment" at bounding box center [201, 654] width 229 height 15
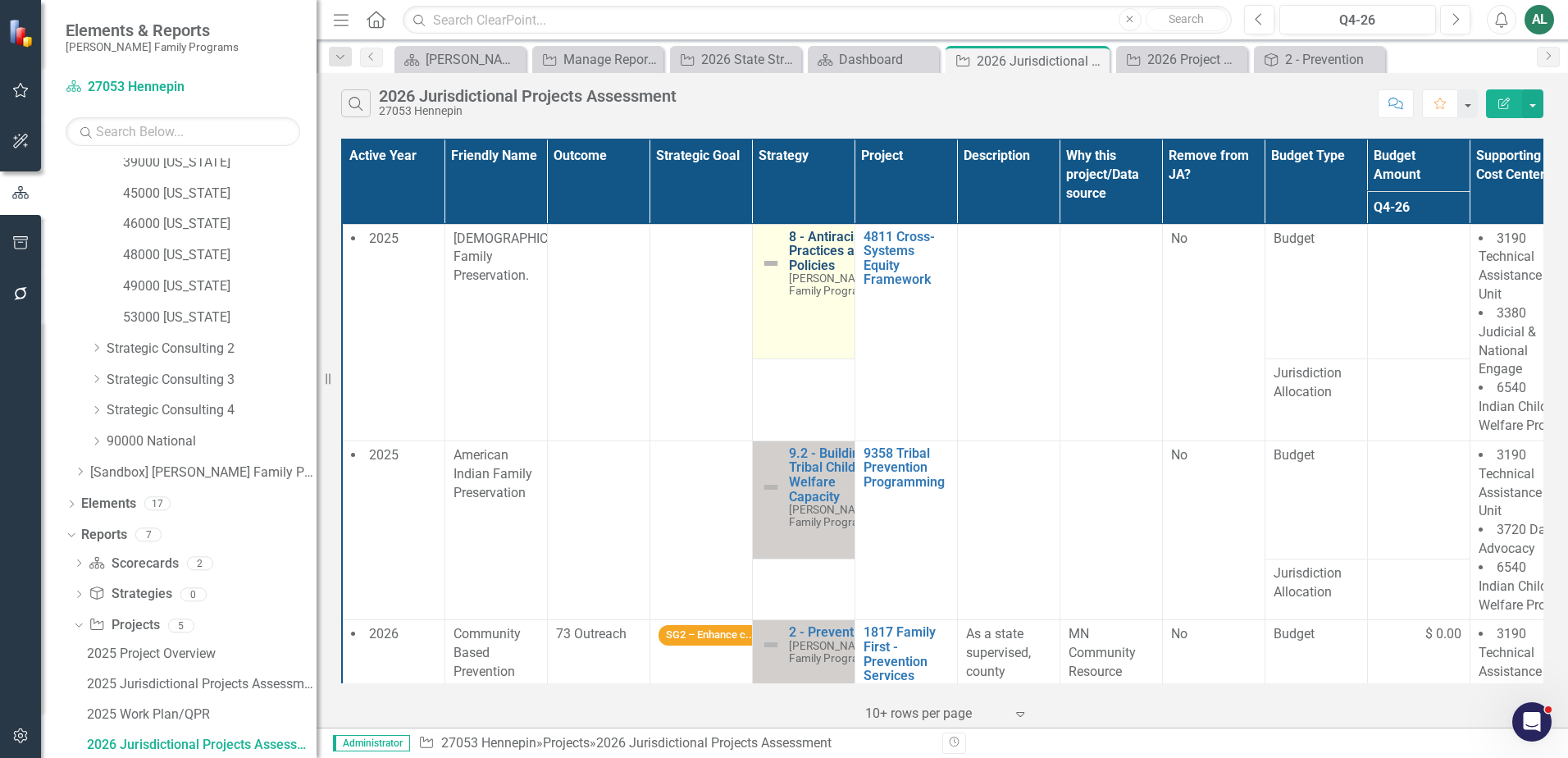
click at [826, 265] on link "8 - Antiracist Practices and Policies" at bounding box center [831, 251] width 86 height 43
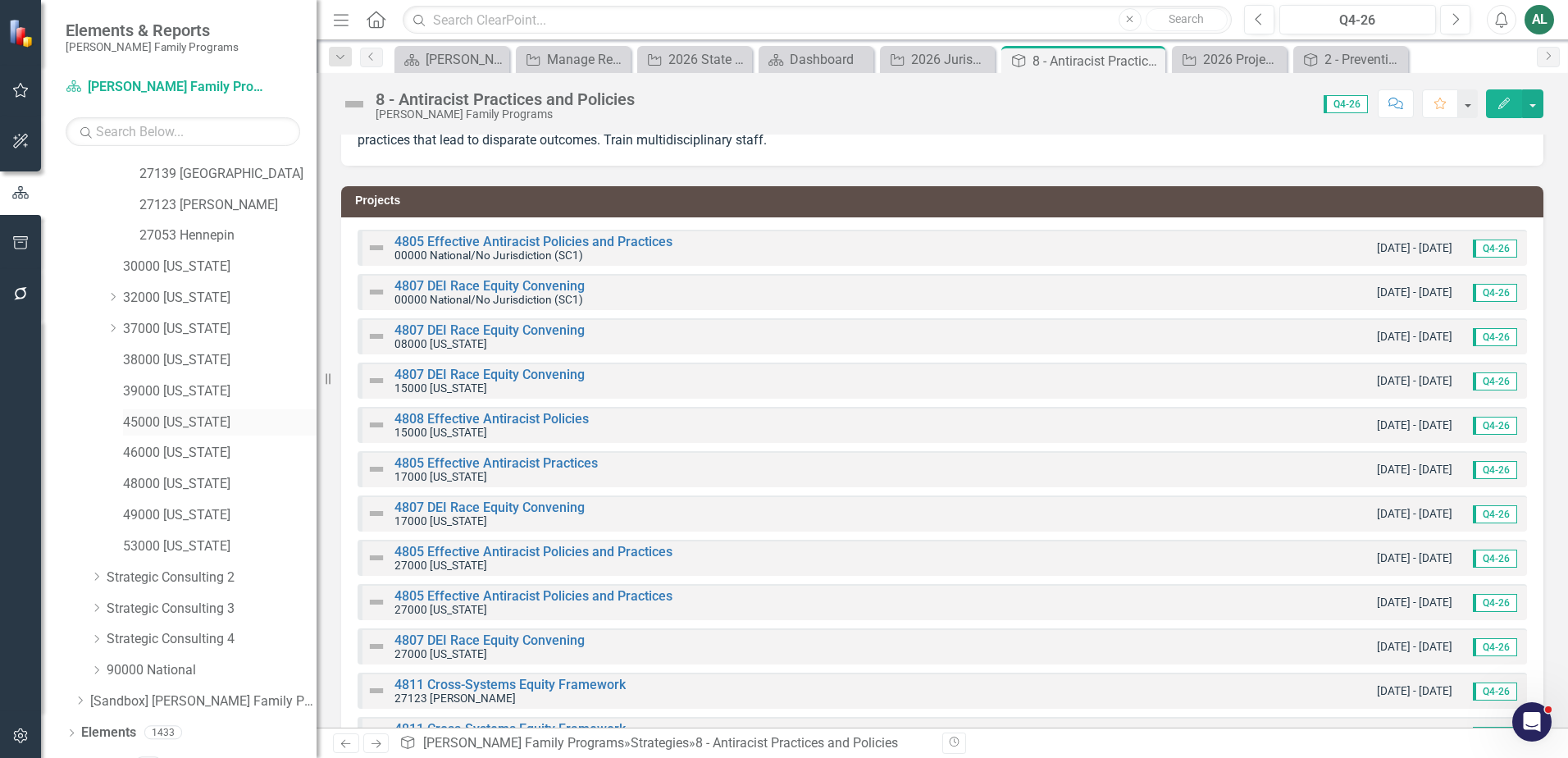
scroll to position [82, 0]
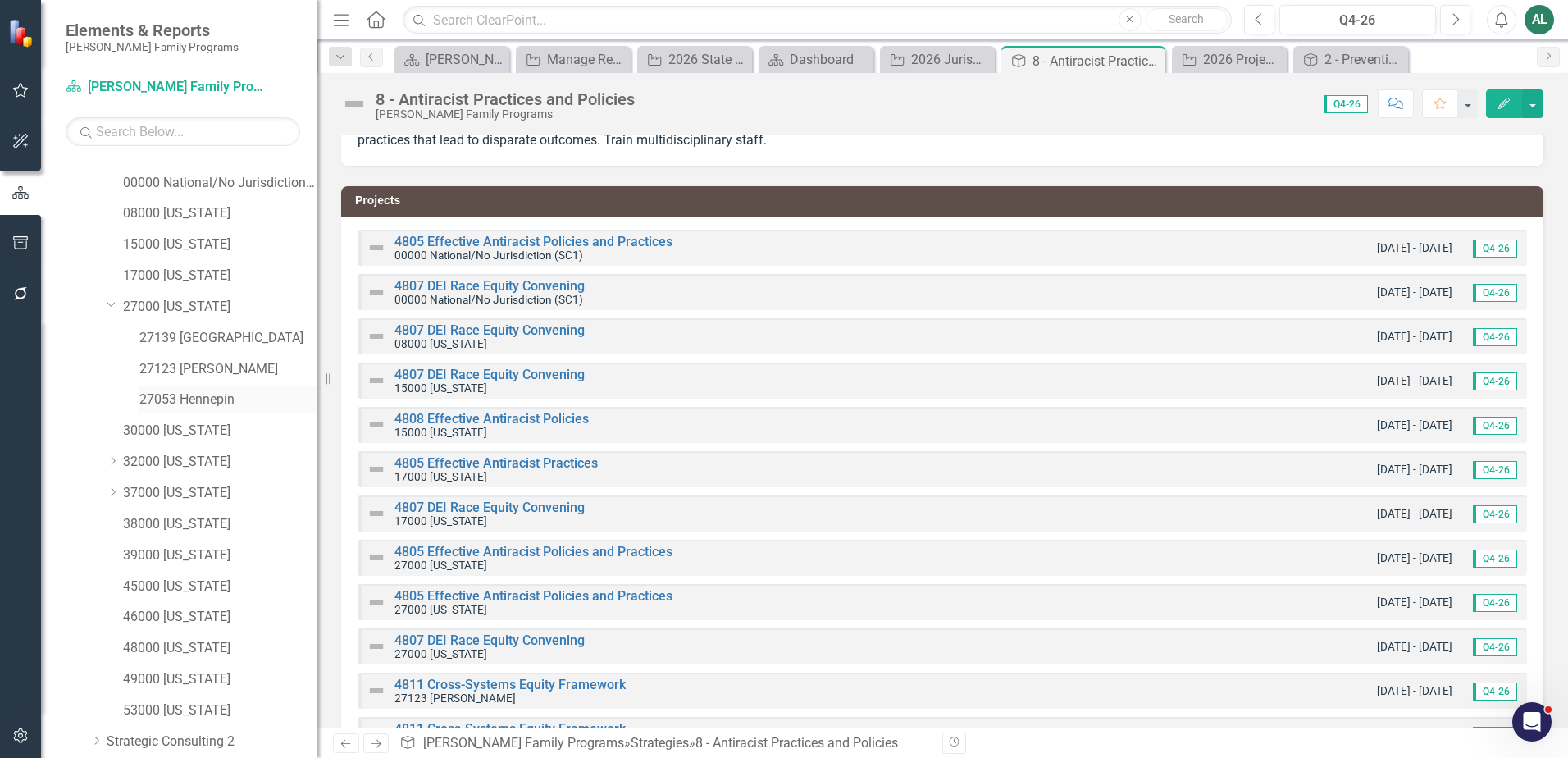
click at [193, 399] on link "27053 Hennepin" at bounding box center [228, 400] width 177 height 19
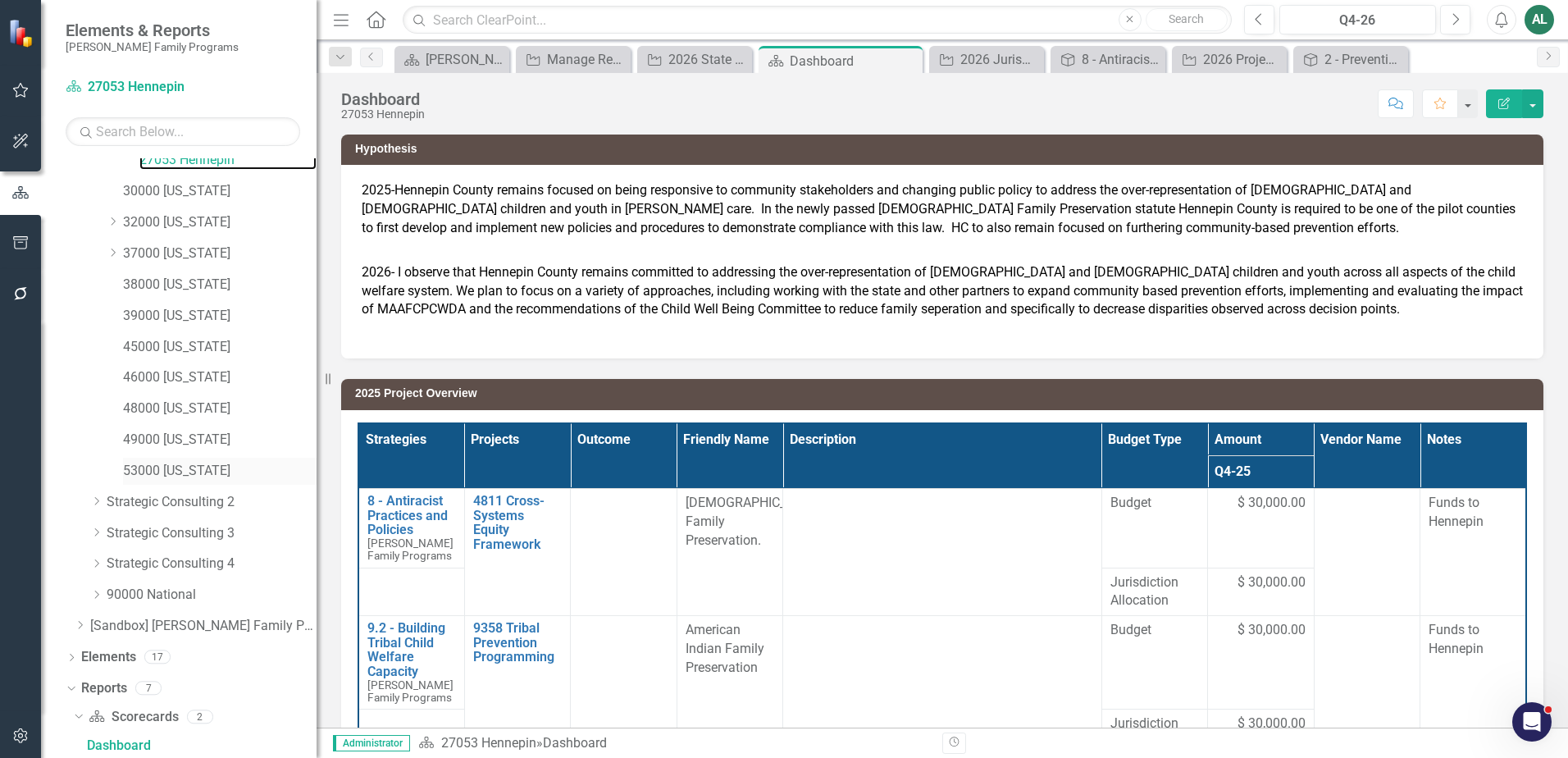
scroll to position [624, 0]
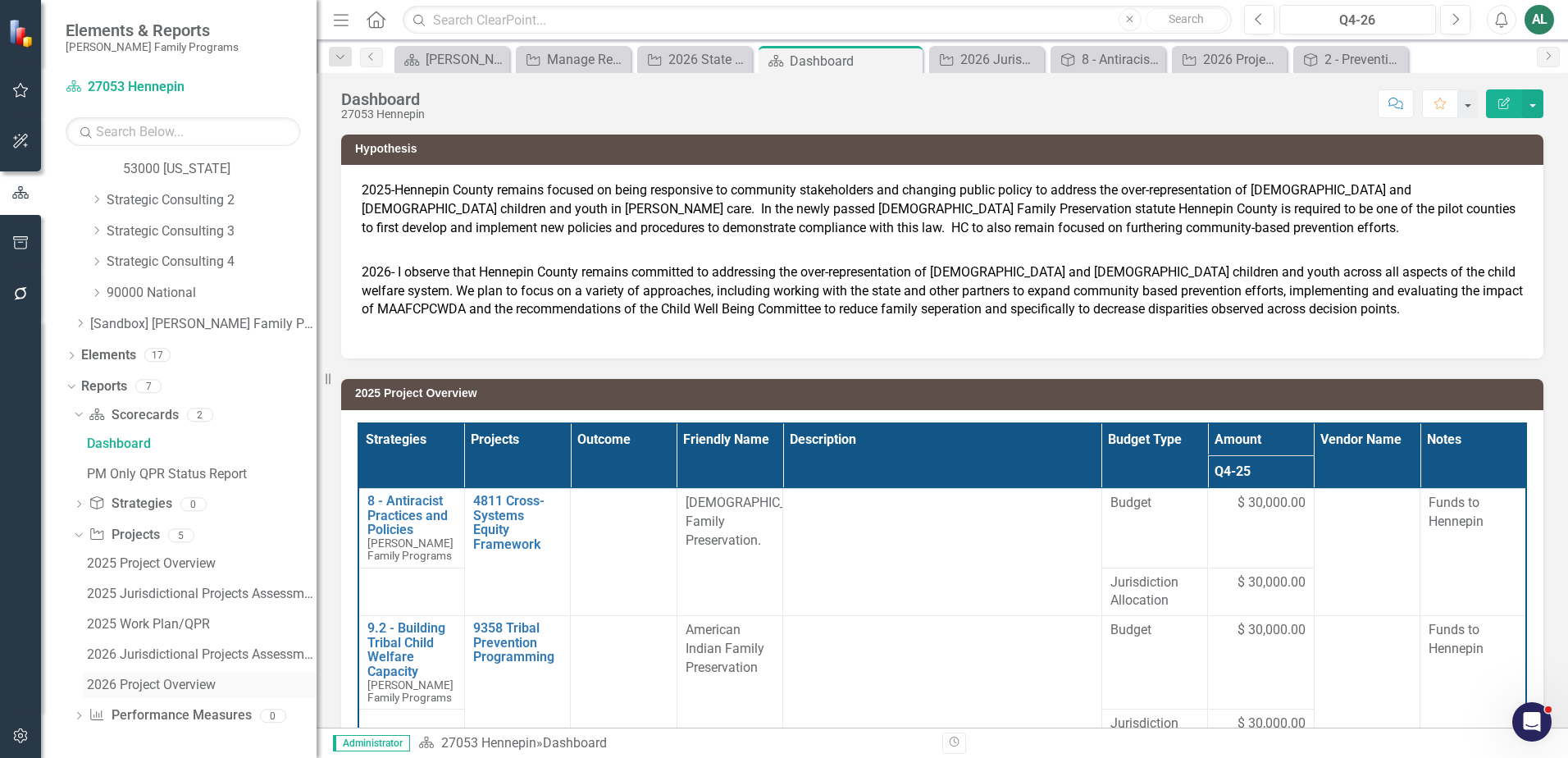
click at [174, 678] on div "2026 Project Overview" at bounding box center [201, 684] width 229 height 15
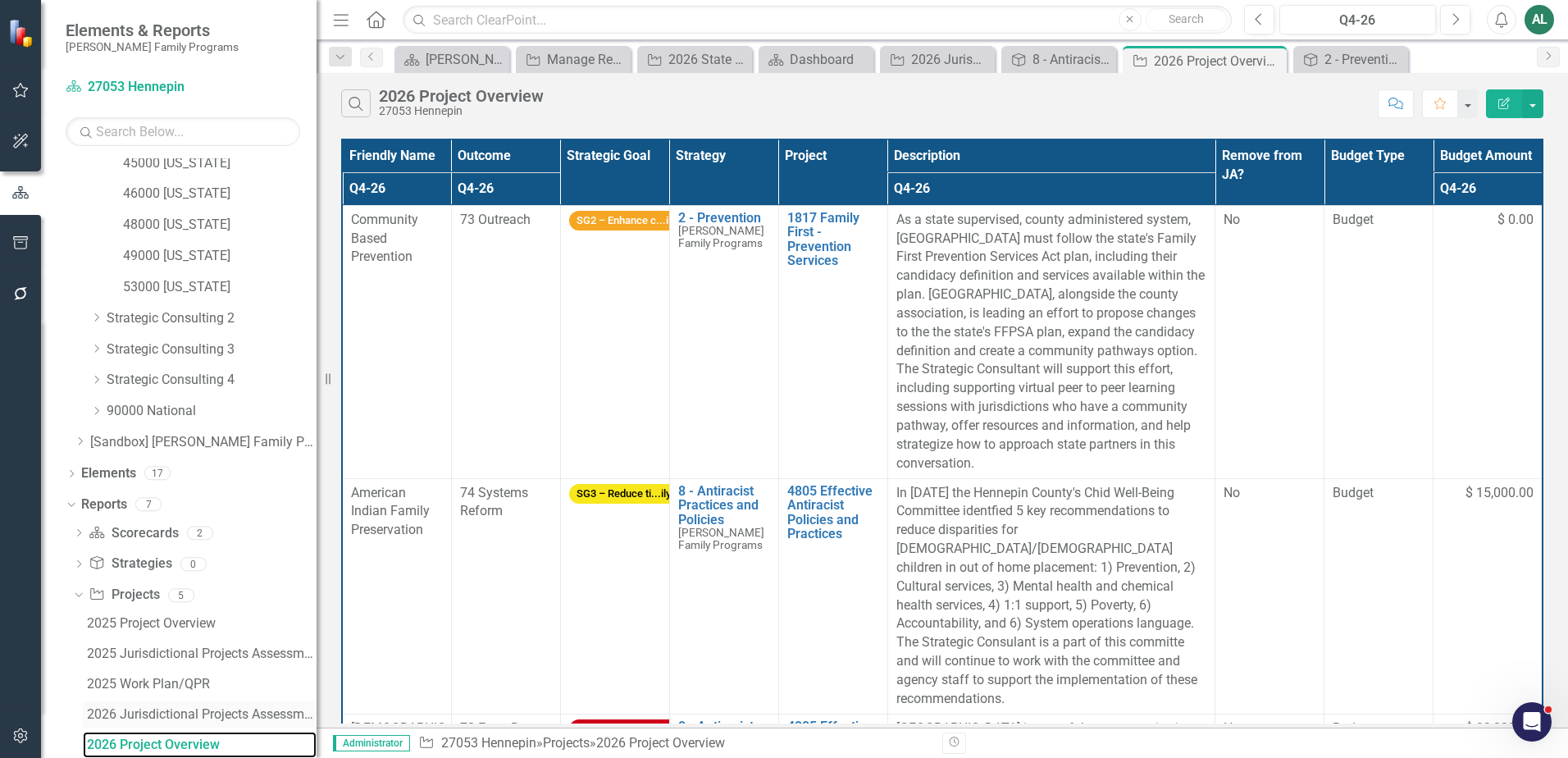
scroll to position [565, 0]
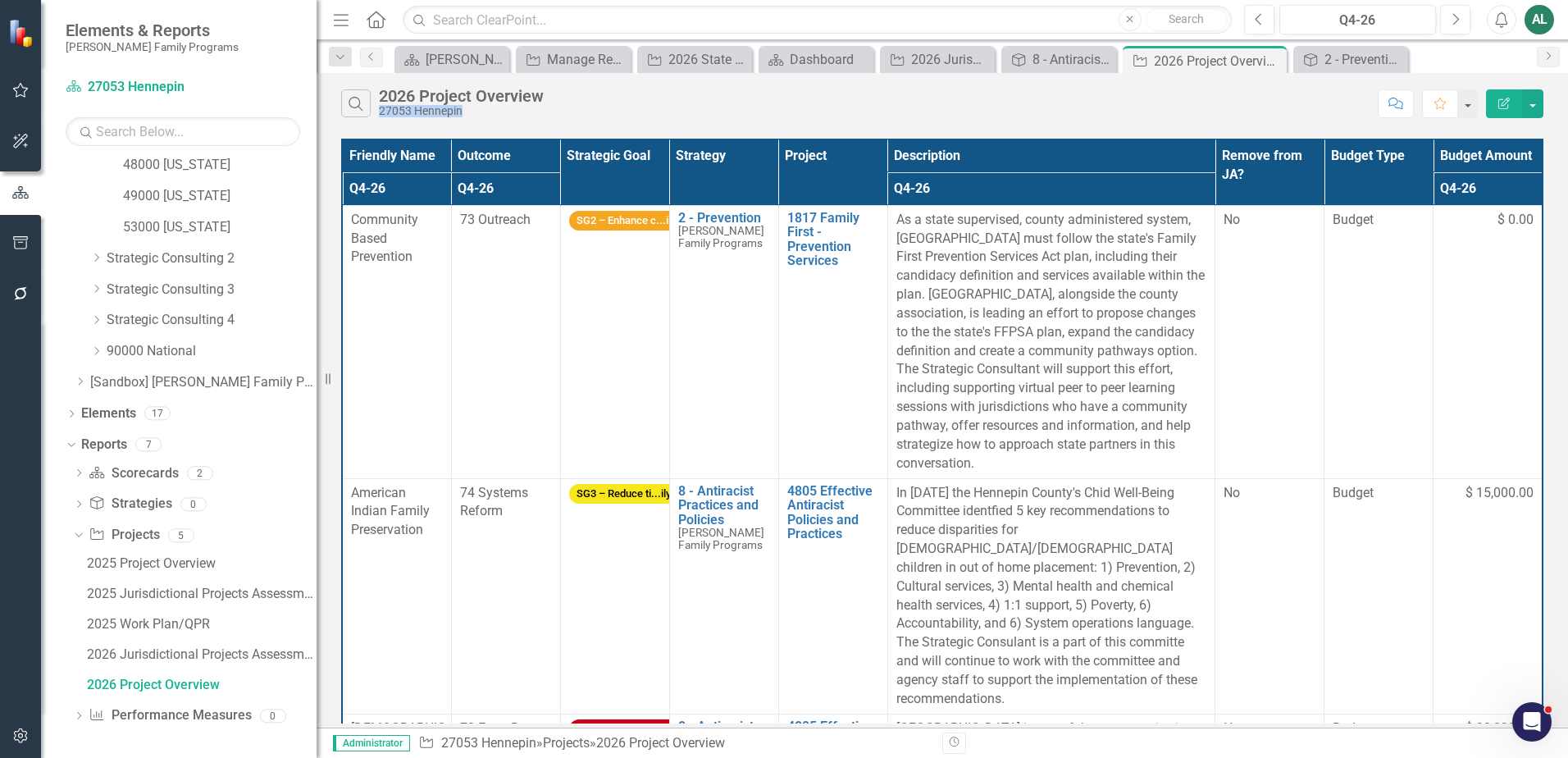
drag, startPoint x: 460, startPoint y: 113, endPoint x: 379, endPoint y: 112, distance: 81.0
click at [379, 112] on div "27053 Hennepin" at bounding box center [461, 111] width 165 height 12
drag, startPoint x: 379, startPoint y: 112, endPoint x: 487, endPoint y: 112, distance: 108.0
click at [487, 112] on div "27053 Hennepin" at bounding box center [461, 111] width 165 height 12
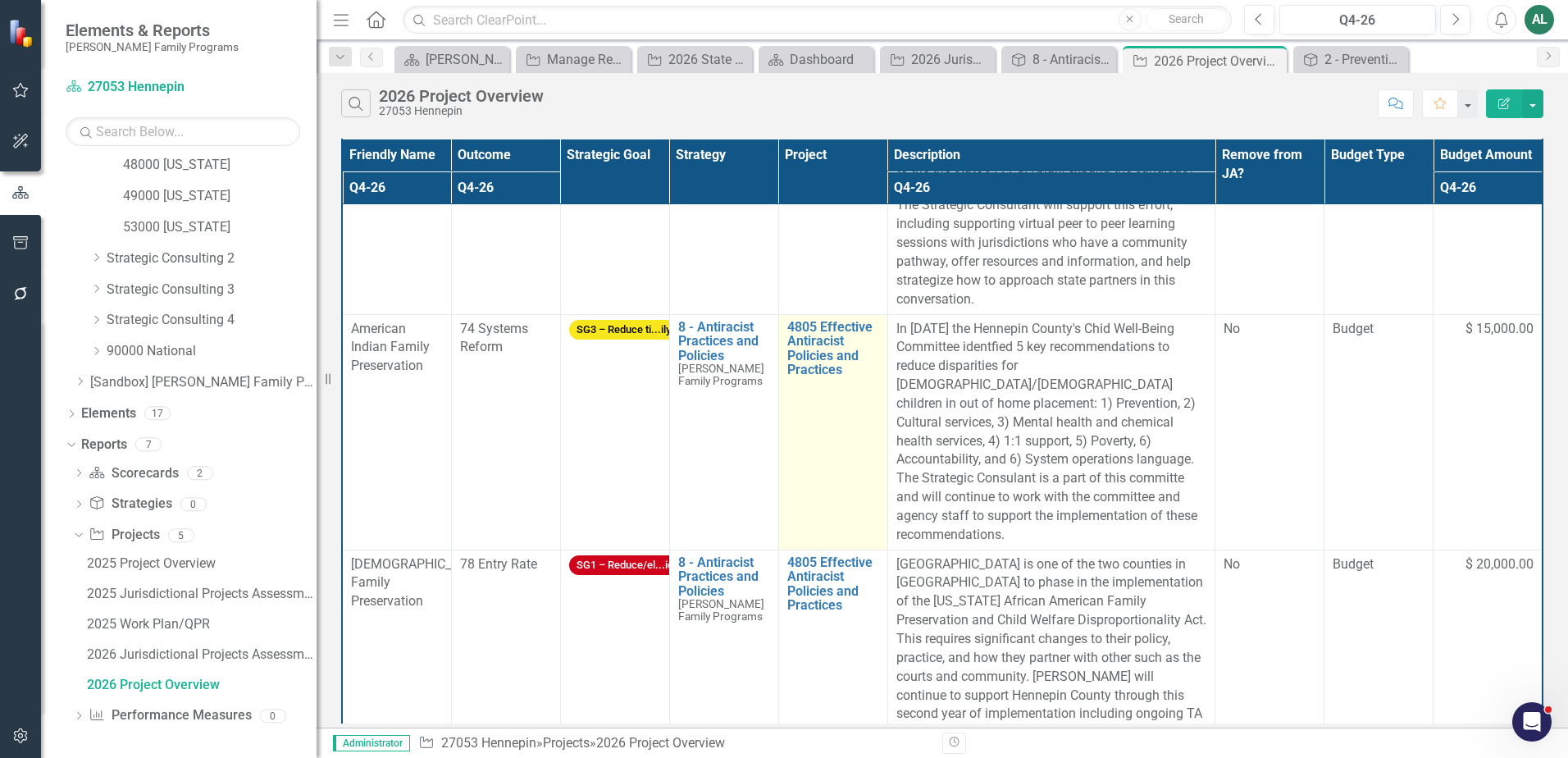
scroll to position [231, 0]
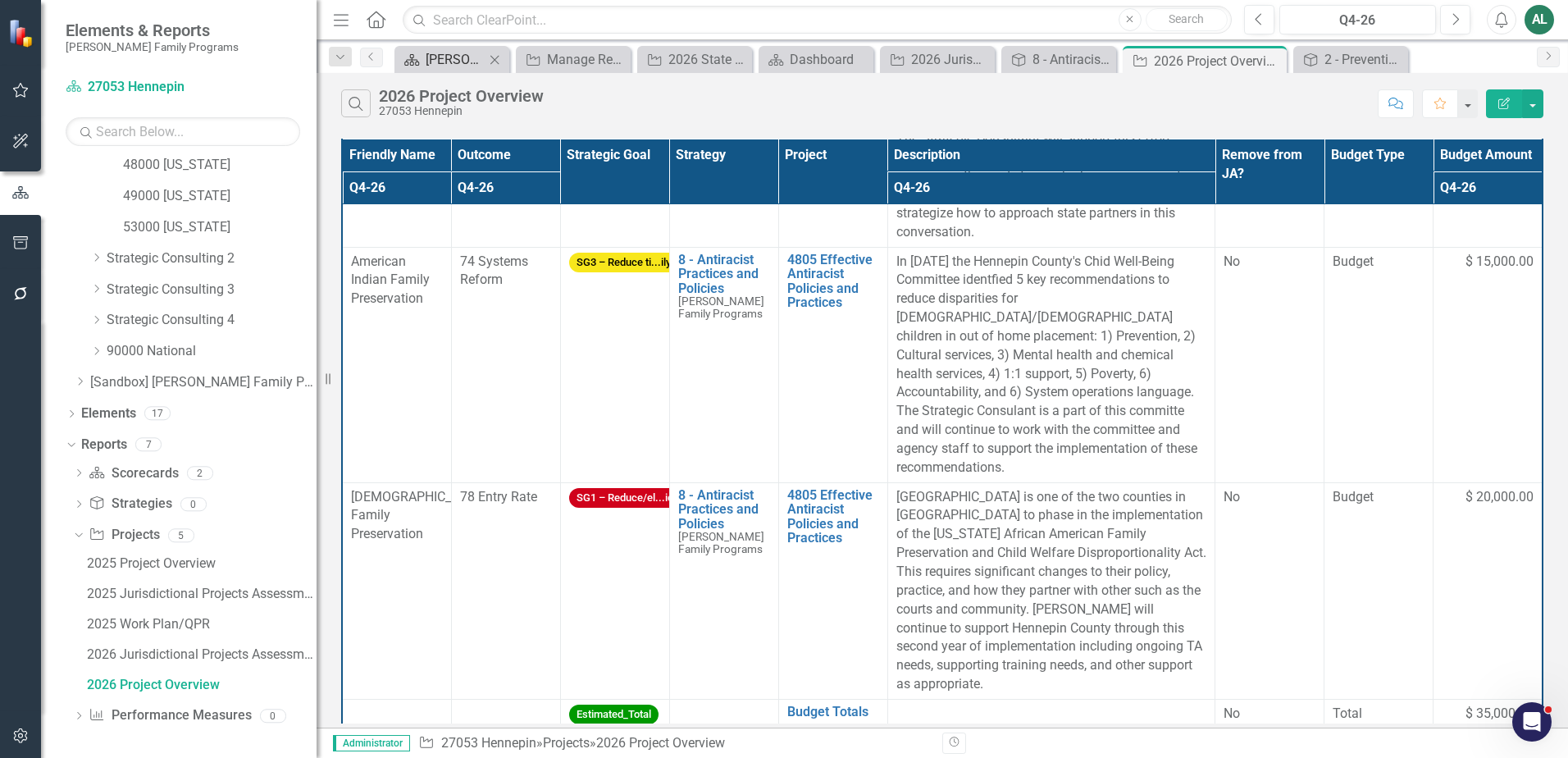
click at [458, 54] on div "[PERSON_NAME] Overview" at bounding box center [455, 60] width 59 height 21
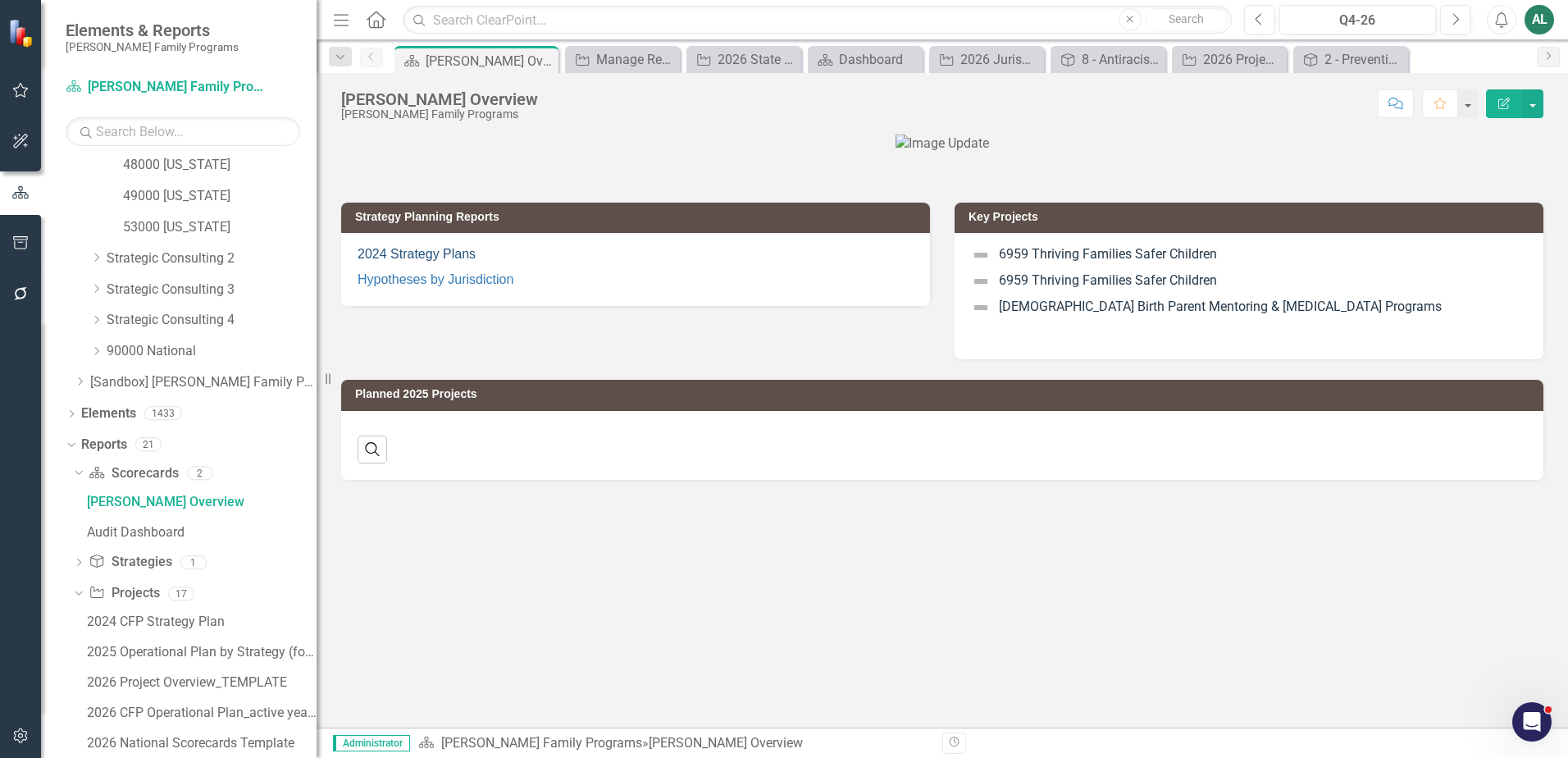
click at [422, 261] on link "2024 Strategy Plans" at bounding box center [416, 254] width 118 height 14
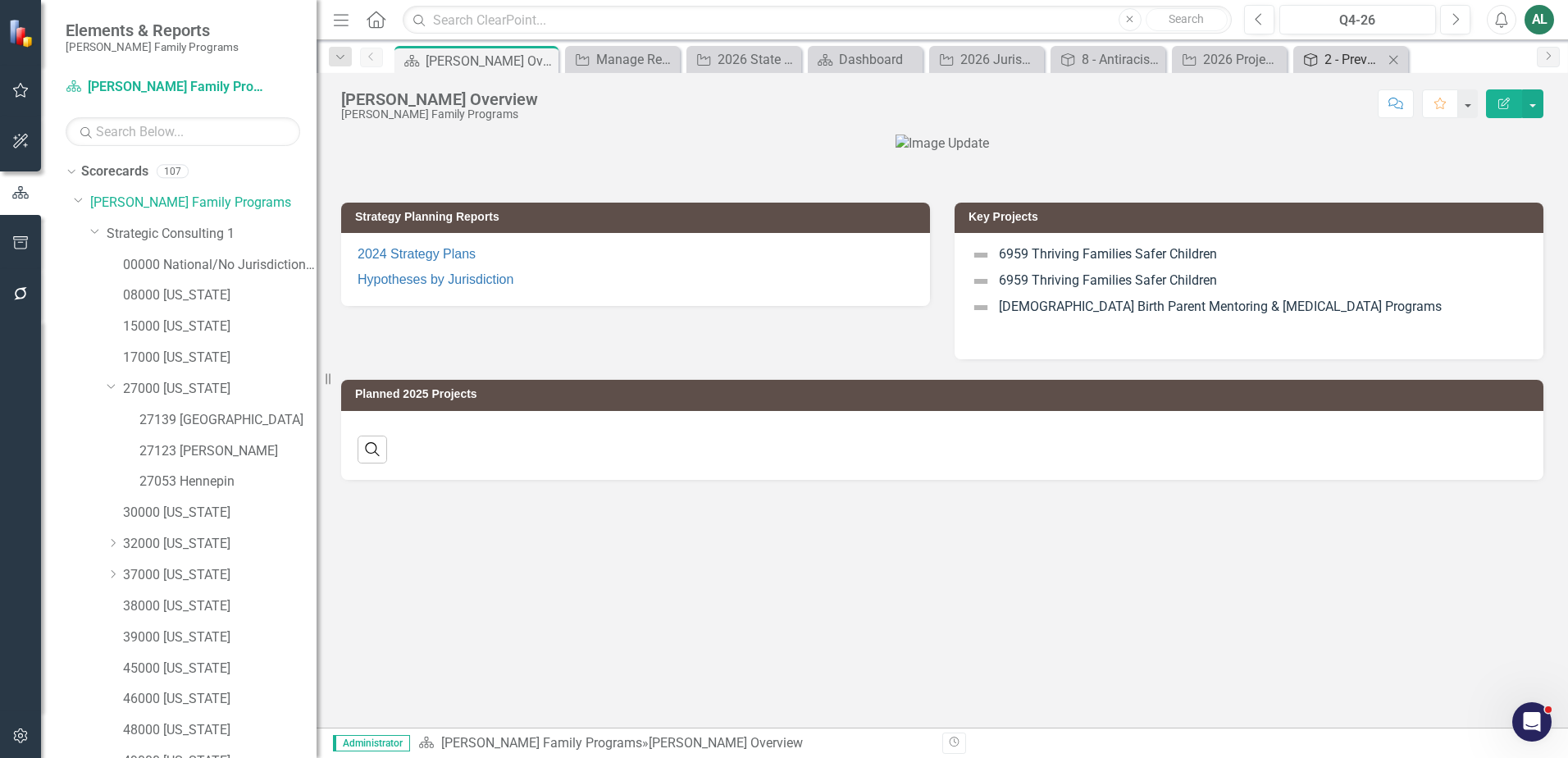
click at [1338, 64] on div "2 - Prevention" at bounding box center [1353, 60] width 59 height 21
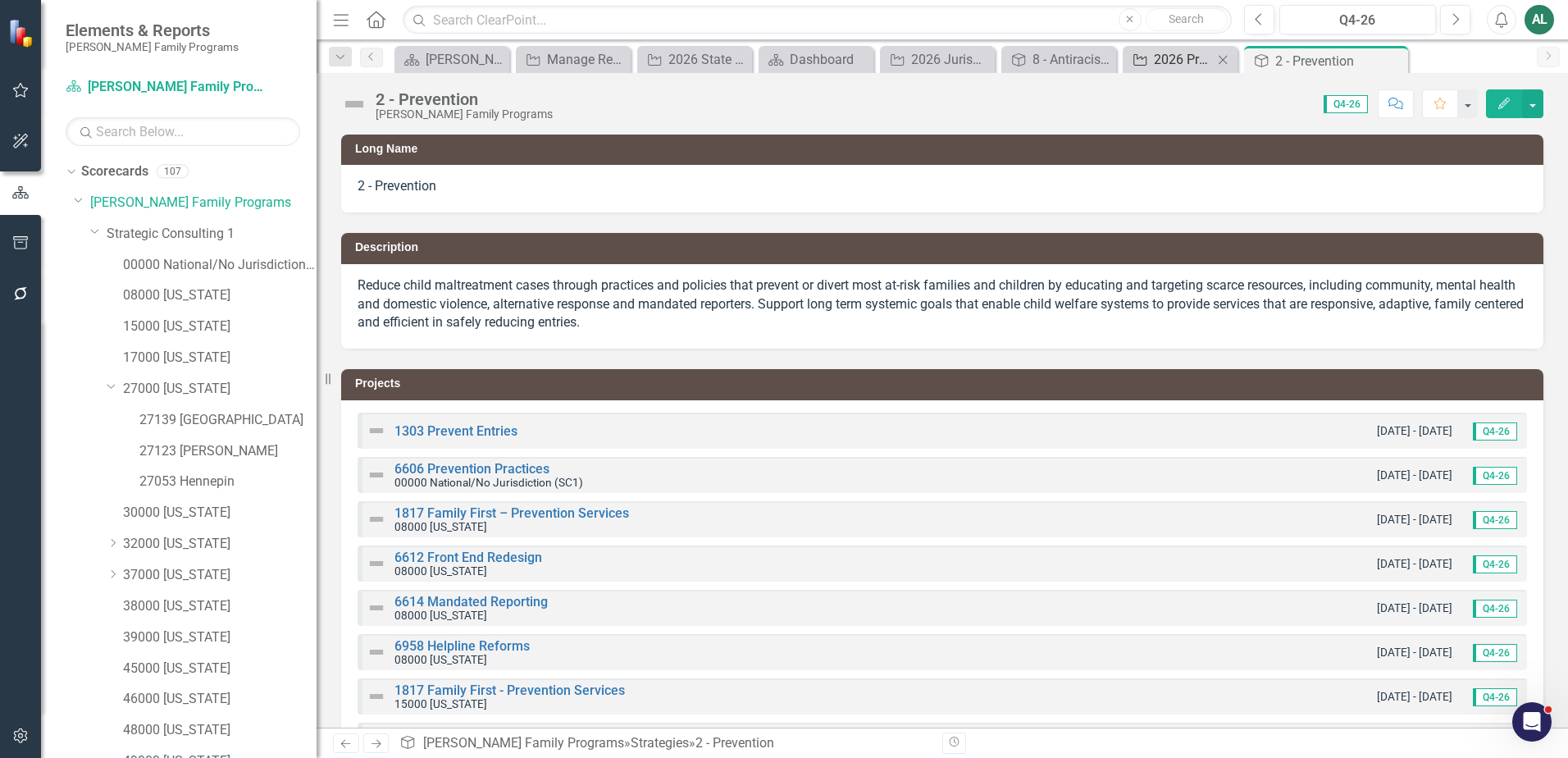
click at [1171, 65] on div "2026 Project Overview" at bounding box center [1183, 60] width 59 height 21
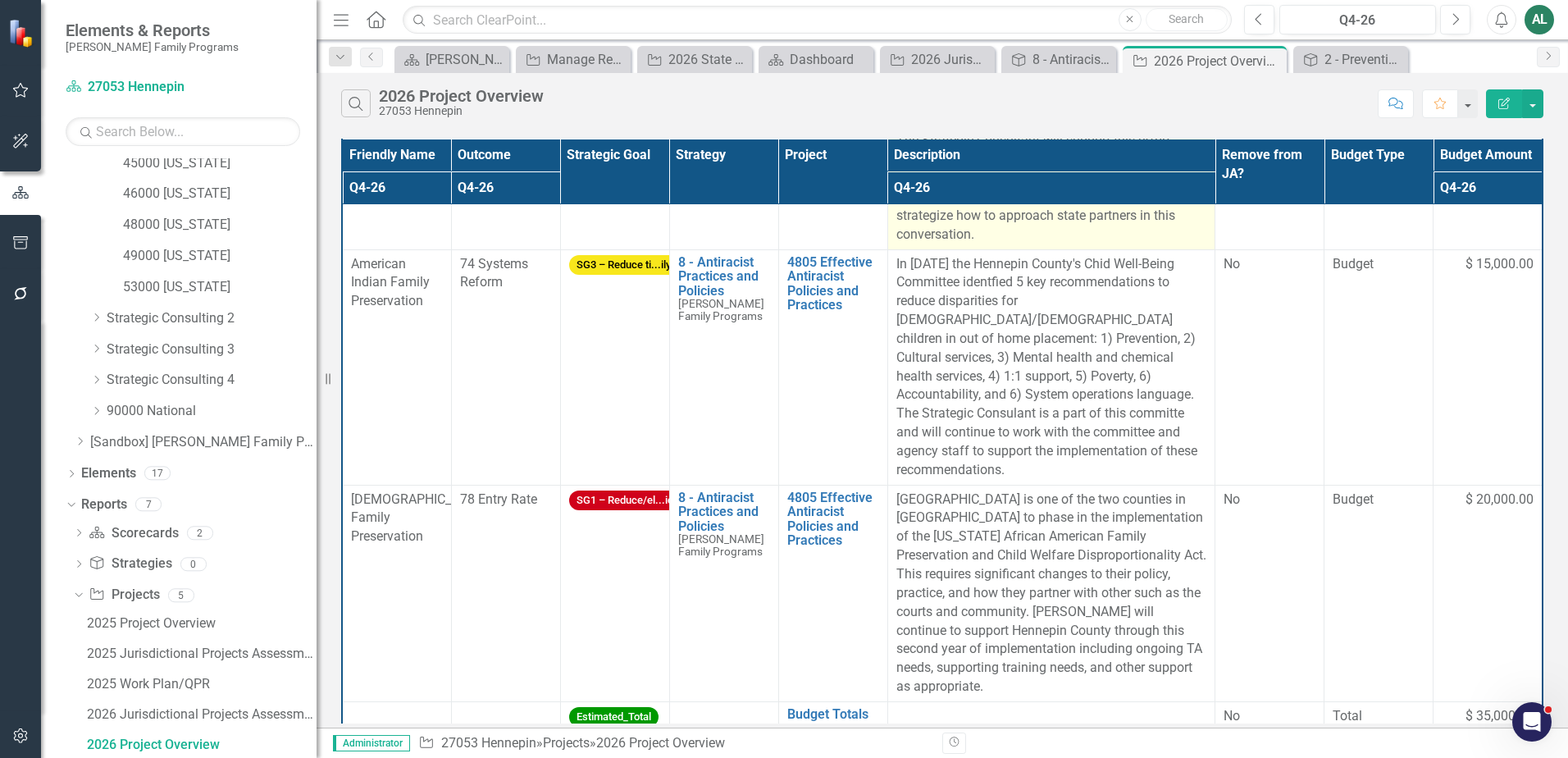
scroll to position [231, 0]
